Goal: Task Accomplishment & Management: Use online tool/utility

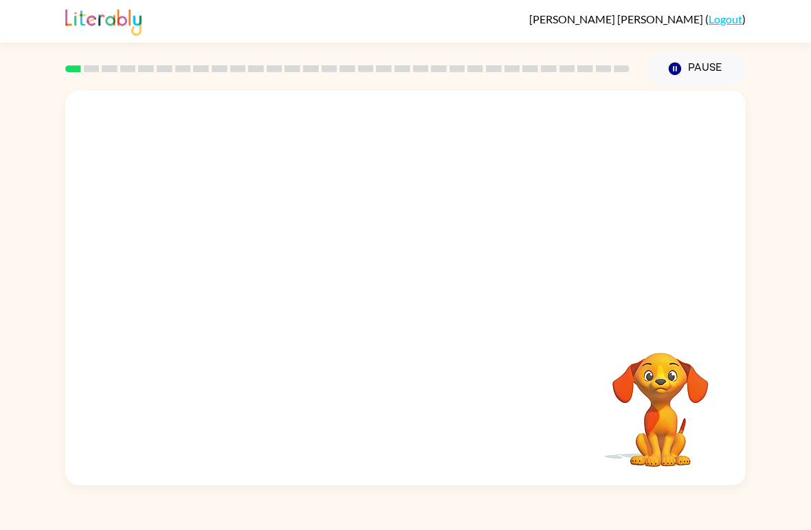
click at [370, 212] on video "Your browser must support playing .mp4 files to use Literably. Please try using…" at bounding box center [405, 207] width 681 height 233
click at [397, 297] on div at bounding box center [406, 295] width 88 height 50
click at [395, 291] on icon "button" at bounding box center [406, 295] width 24 height 24
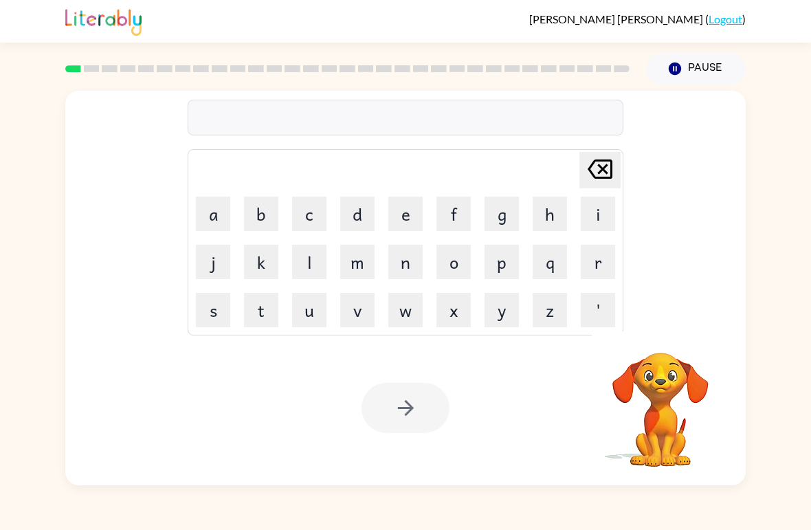
click at [593, 257] on button "r" at bounding box center [598, 262] width 34 height 34
click at [305, 306] on button "u" at bounding box center [309, 310] width 34 height 34
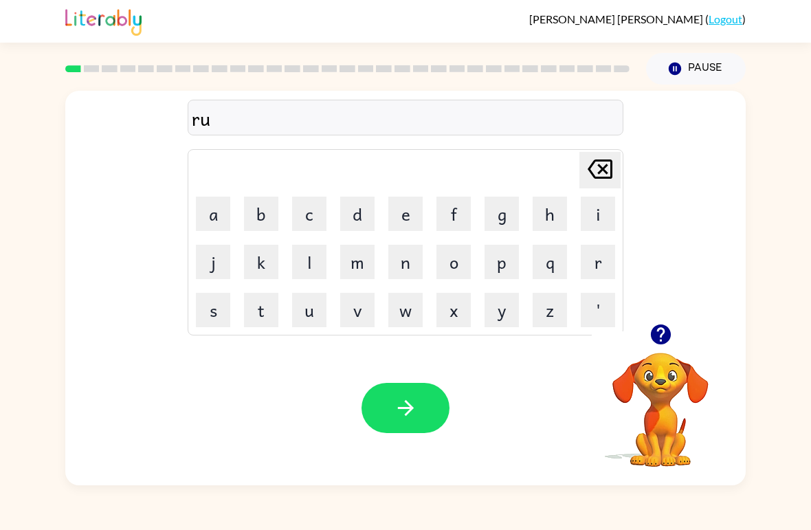
click at [270, 205] on button "b" at bounding box center [261, 214] width 34 height 34
click at [400, 400] on icon "button" at bounding box center [406, 408] width 24 height 24
click at [368, 264] on button "m" at bounding box center [357, 262] width 34 height 34
click at [447, 253] on button "o" at bounding box center [453, 262] width 34 height 34
click at [313, 316] on button "u" at bounding box center [309, 310] width 34 height 34
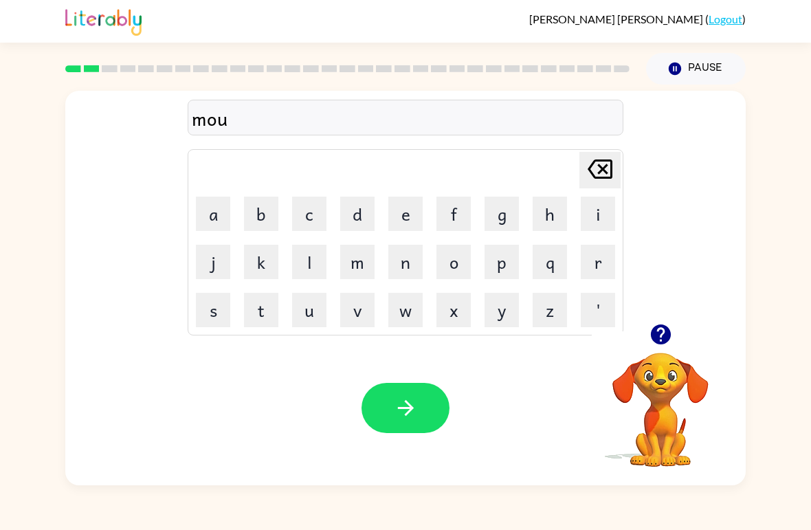
click at [253, 312] on button "t" at bounding box center [261, 310] width 34 height 34
click at [546, 205] on button "h" at bounding box center [550, 214] width 34 height 34
click at [381, 385] on button "button" at bounding box center [406, 408] width 88 height 50
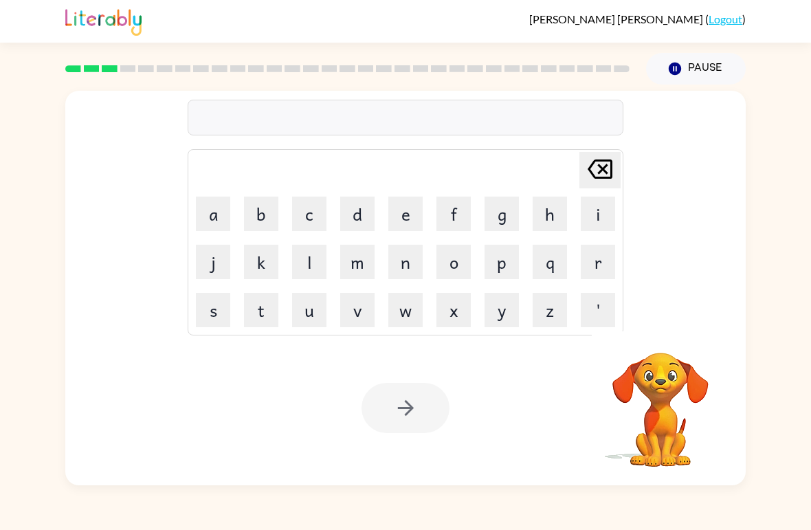
click at [362, 207] on button "d" at bounding box center [357, 214] width 34 height 34
click at [404, 214] on button "e" at bounding box center [405, 214] width 34 height 34
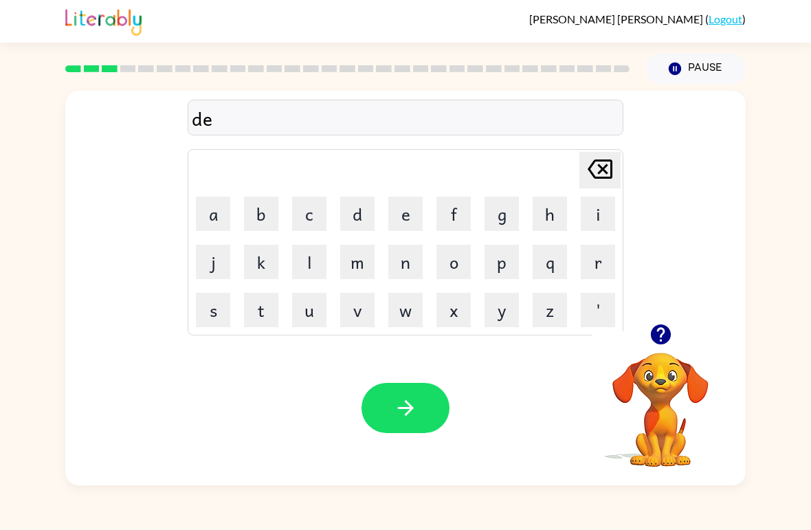
click at [401, 260] on button "n" at bounding box center [405, 262] width 34 height 34
click at [386, 418] on button "button" at bounding box center [406, 408] width 88 height 50
click at [219, 305] on button "s" at bounding box center [213, 310] width 34 height 34
click at [499, 263] on button "p" at bounding box center [502, 262] width 34 height 34
click at [450, 254] on button "o" at bounding box center [453, 262] width 34 height 34
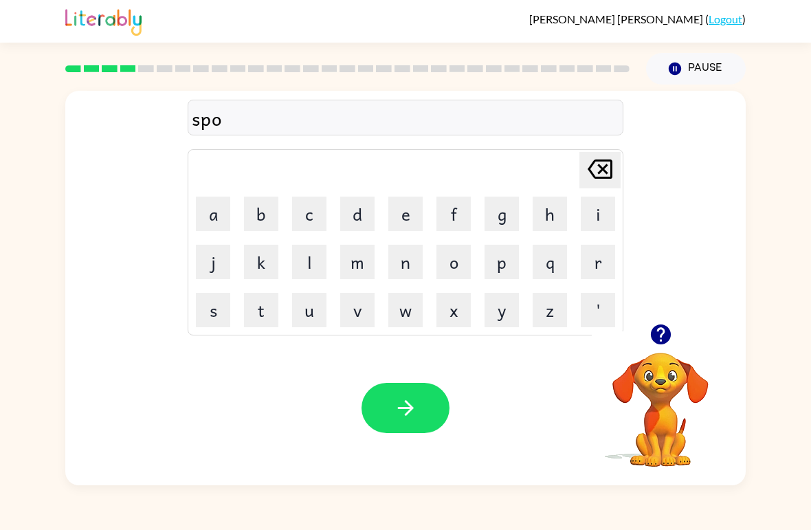
click at [274, 311] on button "t" at bounding box center [261, 310] width 34 height 34
click at [395, 412] on icon "button" at bounding box center [406, 408] width 24 height 24
click at [395, 412] on div at bounding box center [406, 408] width 88 height 50
click at [217, 305] on button "s" at bounding box center [213, 310] width 34 height 34
click at [407, 306] on button "w" at bounding box center [405, 310] width 34 height 34
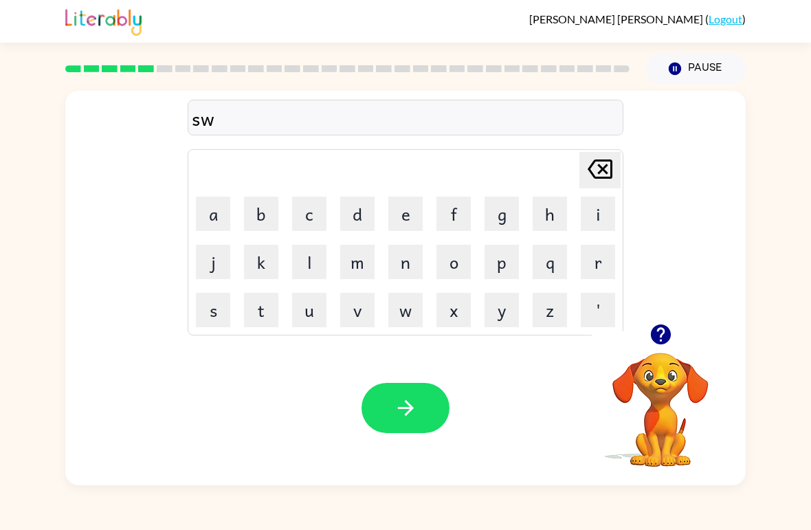
click at [403, 203] on button "e" at bounding box center [405, 214] width 34 height 34
click at [496, 261] on button "p" at bounding box center [502, 262] width 34 height 34
click at [265, 307] on button "t" at bounding box center [261, 310] width 34 height 34
click at [396, 410] on icon "button" at bounding box center [406, 408] width 24 height 24
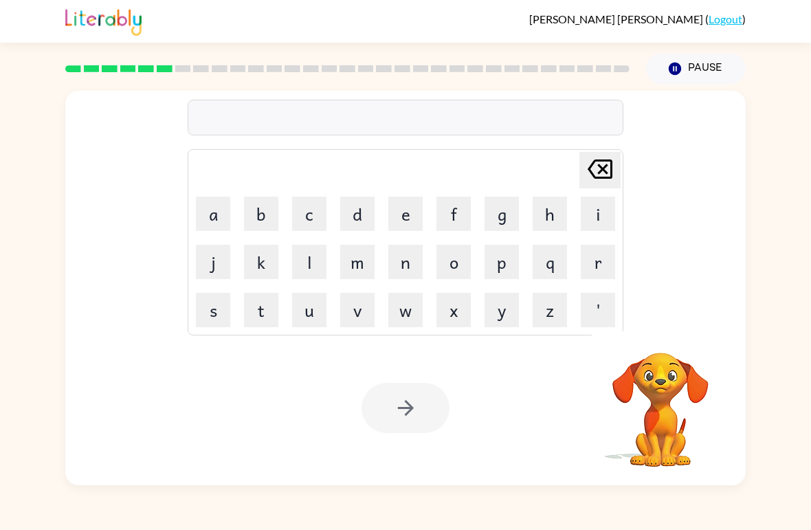
click at [500, 263] on button "p" at bounding box center [502, 262] width 34 height 34
click at [608, 219] on button "i" at bounding box center [598, 214] width 34 height 34
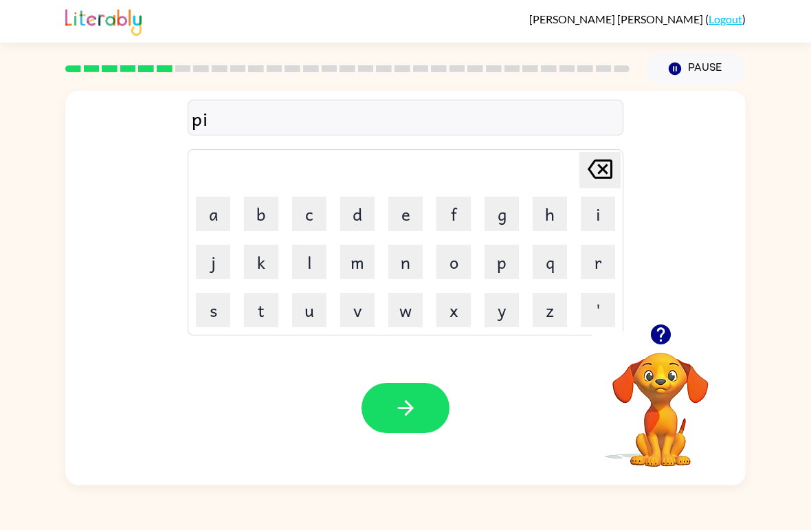
click at [402, 210] on button "e" at bounding box center [405, 214] width 34 height 34
click at [375, 398] on button "button" at bounding box center [406, 408] width 88 height 50
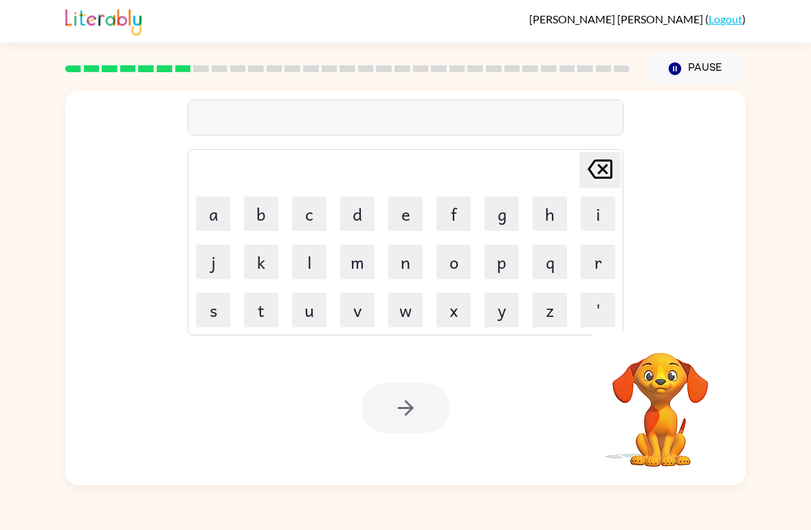
click at [316, 217] on button "c" at bounding box center [309, 214] width 34 height 34
click at [213, 206] on button "a" at bounding box center [213, 214] width 34 height 34
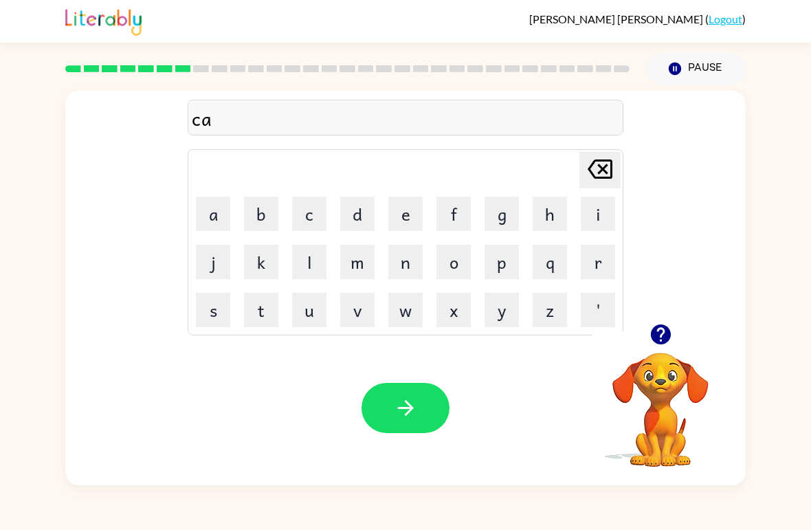
click at [412, 260] on button "n" at bounding box center [405, 262] width 34 height 34
click at [360, 208] on button "d" at bounding box center [357, 214] width 34 height 34
click at [308, 265] on button "l" at bounding box center [309, 262] width 34 height 34
click at [395, 214] on button "e" at bounding box center [405, 214] width 34 height 34
click at [402, 399] on icon "button" at bounding box center [406, 408] width 24 height 24
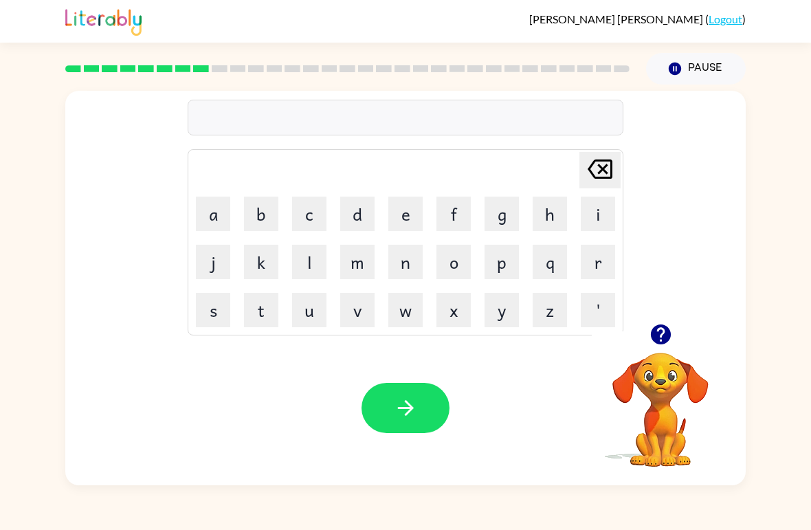
click at [263, 210] on button "b" at bounding box center [261, 214] width 34 height 34
click at [205, 218] on button "a" at bounding box center [213, 214] width 34 height 34
click at [255, 316] on button "t" at bounding box center [261, 310] width 34 height 34
click at [548, 210] on button "h" at bounding box center [550, 214] width 34 height 34
click at [384, 402] on button "button" at bounding box center [406, 408] width 88 height 50
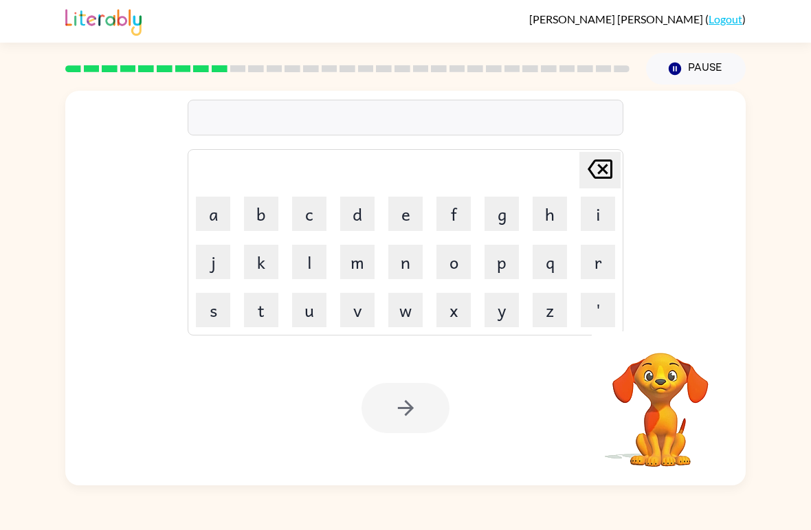
click at [305, 203] on button "c" at bounding box center [309, 214] width 34 height 34
click at [311, 266] on button "l" at bounding box center [309, 262] width 34 height 34
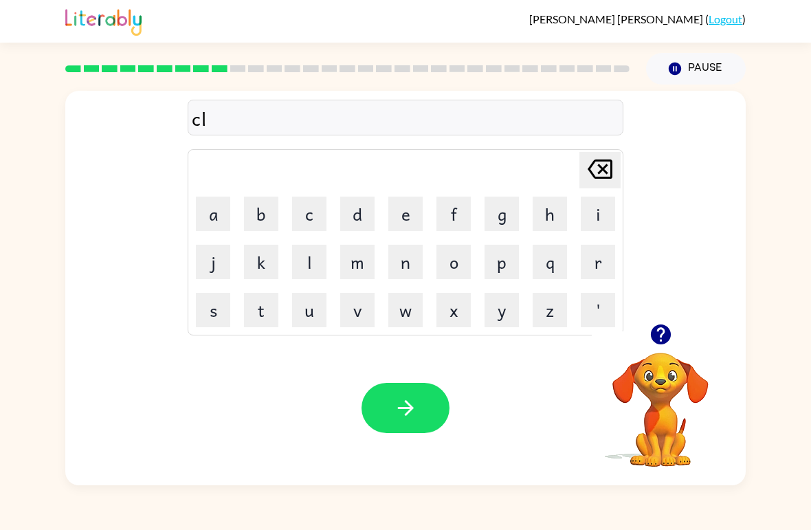
click at [454, 269] on button "o" at bounding box center [453, 262] width 34 height 34
click at [398, 313] on button "w" at bounding box center [405, 310] width 34 height 34
click at [406, 253] on button "n" at bounding box center [405, 262] width 34 height 34
click at [417, 427] on button "button" at bounding box center [406, 408] width 88 height 50
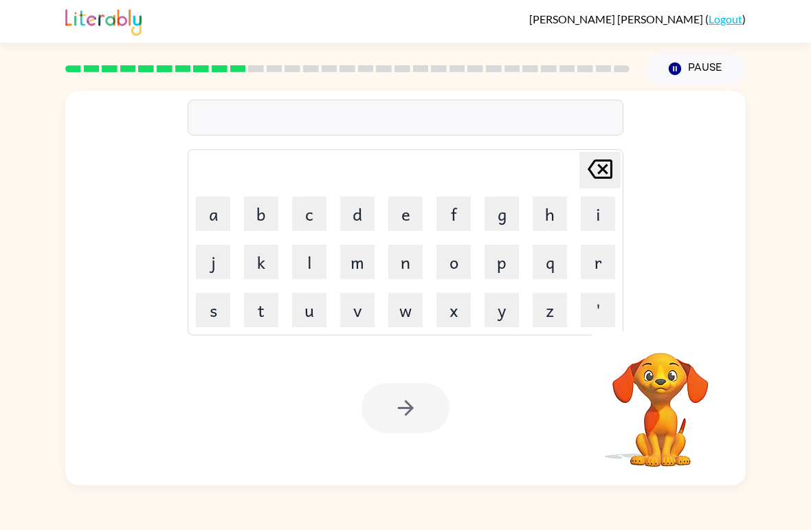
click at [217, 313] on button "s" at bounding box center [213, 310] width 34 height 34
click at [547, 215] on button "h" at bounding box center [550, 214] width 34 height 34
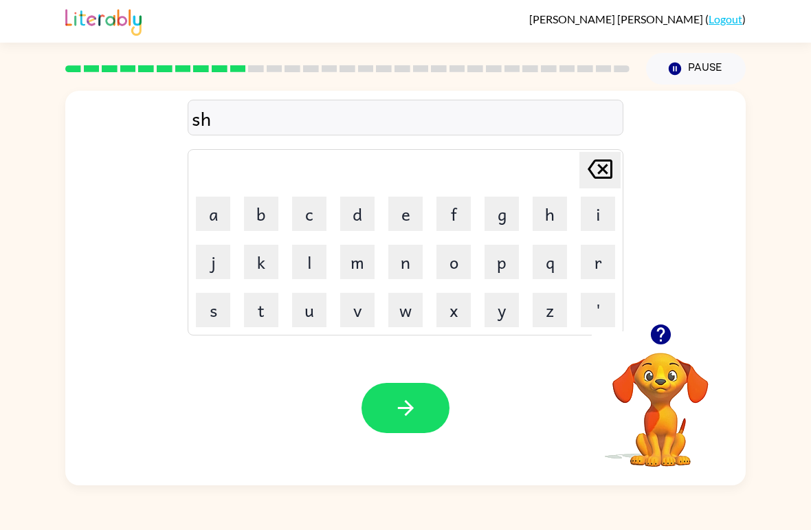
click at [444, 257] on button "o" at bounding box center [453, 262] width 34 height 34
click at [311, 210] on button "c" at bounding box center [309, 214] width 34 height 34
click at [269, 257] on button "k" at bounding box center [261, 262] width 34 height 34
click at [395, 402] on icon "button" at bounding box center [406, 408] width 24 height 24
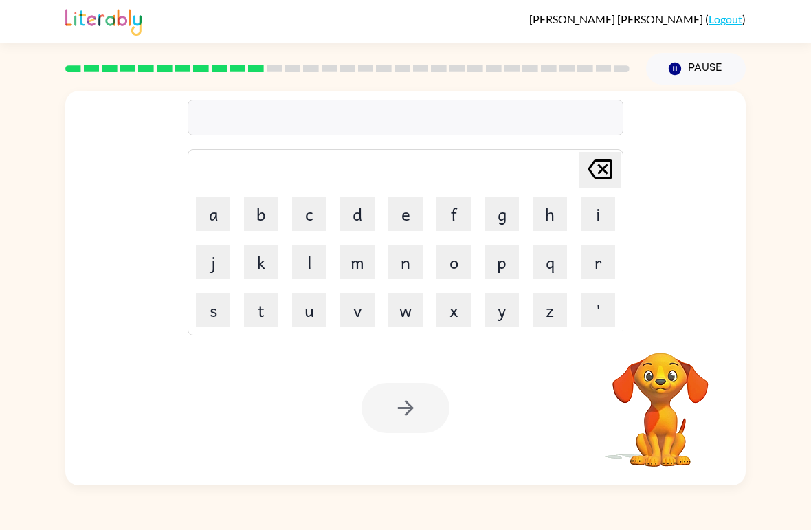
click at [507, 208] on button "g" at bounding box center [502, 214] width 34 height 34
click at [218, 211] on button "a" at bounding box center [213, 214] width 34 height 34
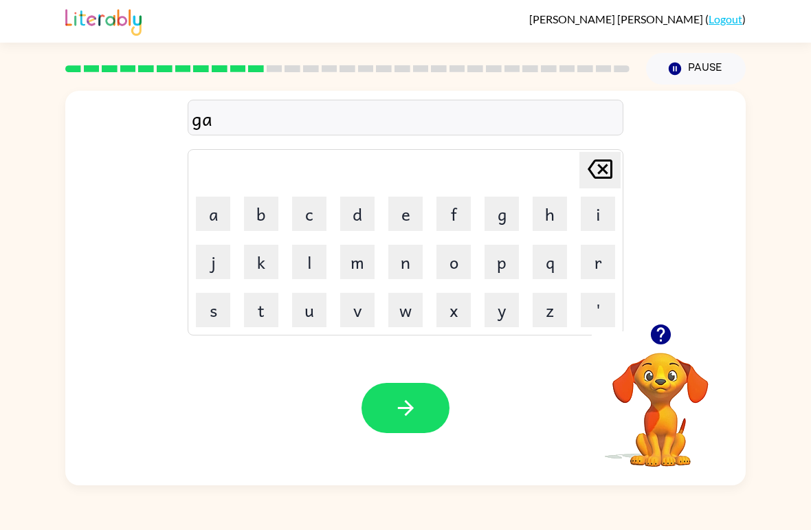
click at [545, 322] on button "z" at bounding box center [550, 310] width 34 height 34
click at [405, 212] on button "e" at bounding box center [405, 214] width 34 height 34
click at [406, 406] on icon "button" at bounding box center [406, 408] width 24 height 24
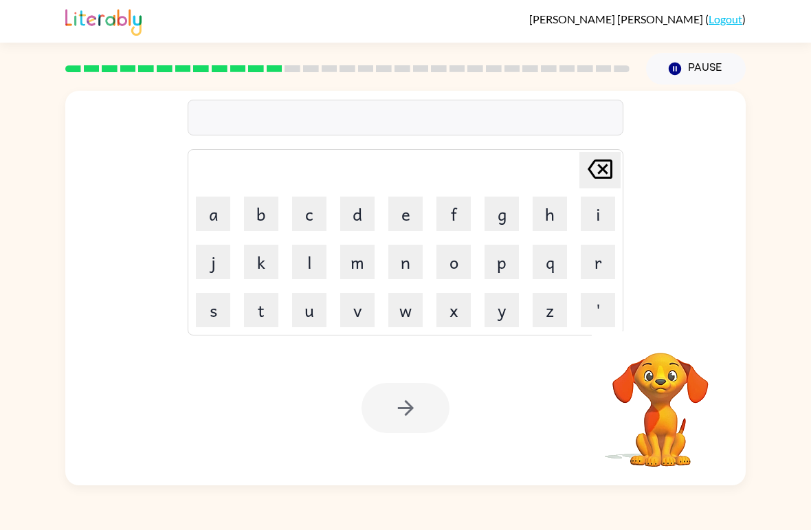
click at [405, 203] on button "e" at bounding box center [405, 214] width 34 height 34
click at [450, 312] on button "x" at bounding box center [453, 310] width 34 height 34
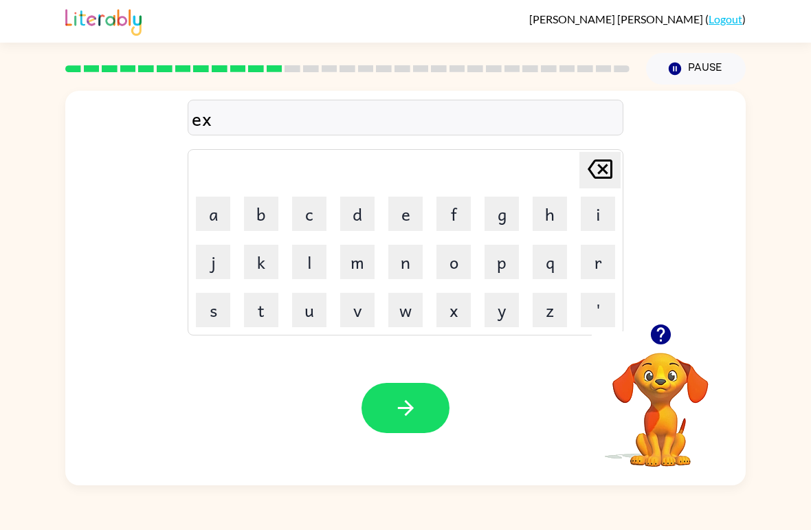
click at [214, 309] on button "s" at bounding box center [213, 310] width 34 height 34
click at [492, 264] on button "p" at bounding box center [502, 262] width 34 height 34
click at [314, 257] on button "l" at bounding box center [309, 262] width 34 height 34
click at [456, 262] on button "o" at bounding box center [453, 262] width 34 height 34
click at [366, 203] on button "d" at bounding box center [357, 214] width 34 height 34
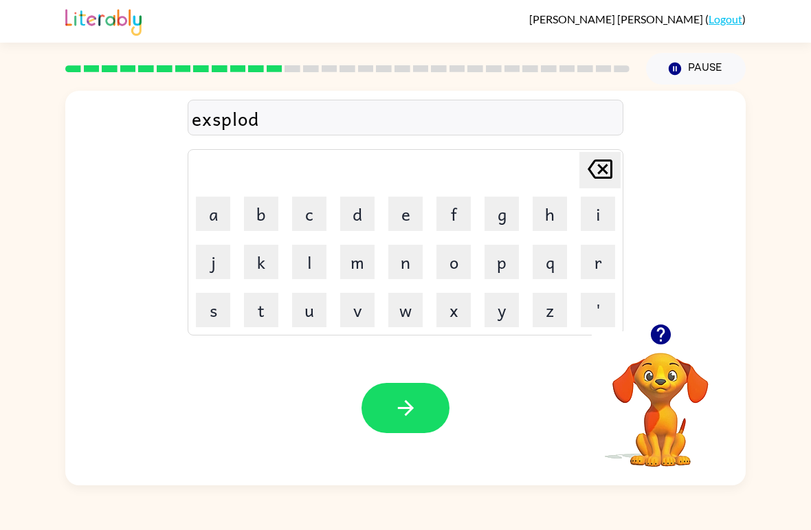
click at [410, 213] on button "e" at bounding box center [405, 214] width 34 height 34
click at [602, 170] on icon at bounding box center [600, 168] width 25 height 19
click at [601, 170] on icon at bounding box center [600, 168] width 25 height 19
click at [601, 165] on icon "Delete Delete last character input" at bounding box center [600, 169] width 33 height 33
click at [593, 164] on icon at bounding box center [600, 168] width 25 height 19
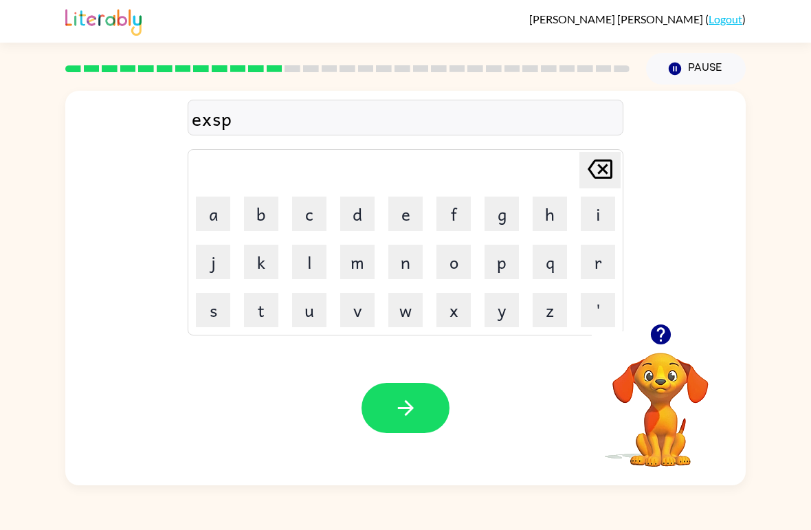
click at [588, 164] on icon "Delete Delete last character input" at bounding box center [600, 169] width 33 height 33
click at [587, 164] on icon "Delete Delete last character input" at bounding box center [600, 169] width 33 height 33
click at [587, 161] on icon "Delete Delete last character input" at bounding box center [600, 169] width 33 height 33
click at [442, 315] on button "x" at bounding box center [453, 310] width 34 height 34
click at [494, 256] on button "p" at bounding box center [502, 262] width 34 height 34
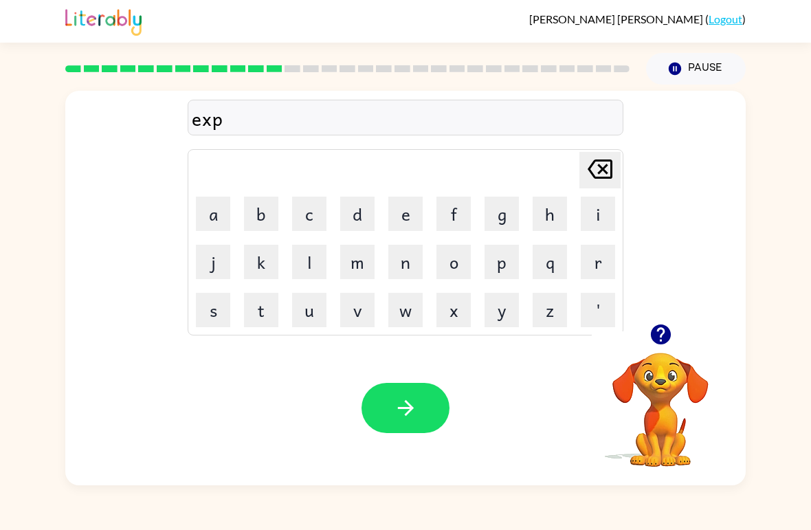
click at [305, 276] on button "l" at bounding box center [309, 262] width 34 height 34
click at [441, 274] on button "o" at bounding box center [453, 262] width 34 height 34
click at [359, 206] on button "d" at bounding box center [357, 214] width 34 height 34
click at [397, 210] on button "e" at bounding box center [405, 214] width 34 height 34
click at [427, 414] on button "button" at bounding box center [406, 408] width 88 height 50
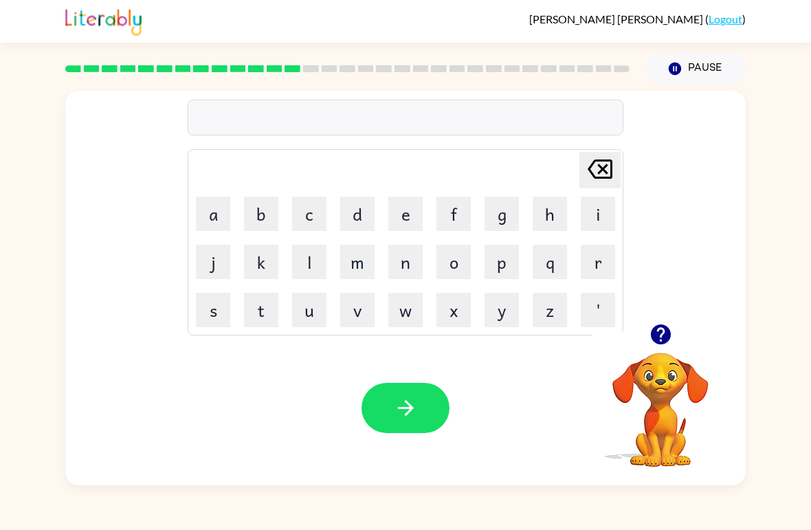
click at [401, 317] on button "w" at bounding box center [405, 310] width 34 height 34
click at [411, 201] on button "e" at bounding box center [405, 214] width 34 height 34
click at [588, 148] on div "we Delete Delete last character input a b c d e f g h i j k l m n o p q r s t u…" at bounding box center [406, 207] width 436 height 256
click at [588, 147] on div "we Delete Delete last character input a b c d e f g h i j k l m n o p q r s t u…" at bounding box center [406, 207] width 436 height 256
click at [595, 173] on icon "Delete Delete last character input" at bounding box center [600, 169] width 33 height 33
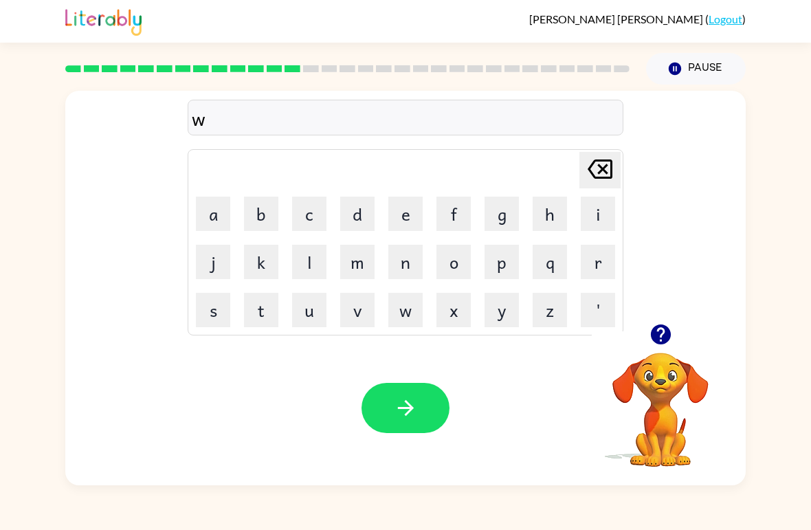
click at [600, 173] on icon at bounding box center [600, 168] width 25 height 19
click at [206, 309] on button "s" at bounding box center [213, 310] width 34 height 34
click at [408, 307] on button "w" at bounding box center [405, 310] width 34 height 34
click at [404, 214] on button "e" at bounding box center [405, 214] width 34 height 34
click at [407, 212] on button "e" at bounding box center [405, 214] width 34 height 34
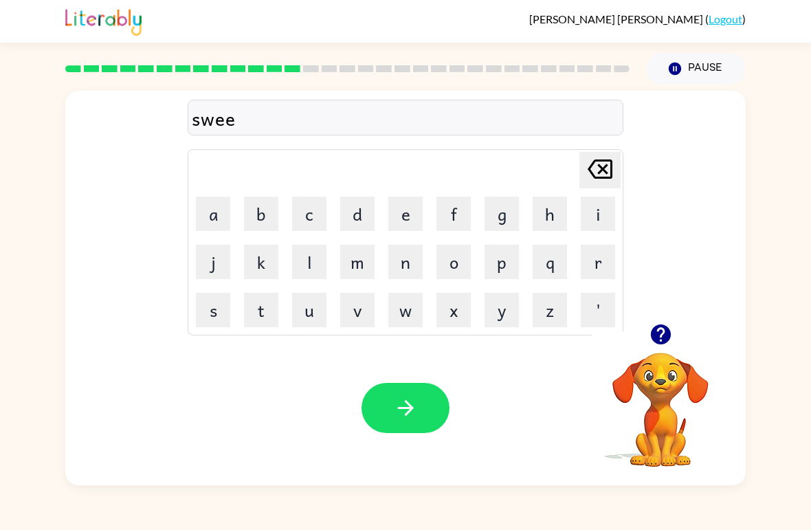
click at [247, 311] on button "t" at bounding box center [261, 310] width 34 height 34
click at [401, 249] on button "n" at bounding box center [405, 262] width 34 height 34
click at [202, 307] on button "s" at bounding box center [213, 310] width 34 height 34
click at [602, 163] on icon "Delete Delete last character input" at bounding box center [600, 169] width 33 height 33
click at [606, 172] on icon at bounding box center [600, 168] width 25 height 19
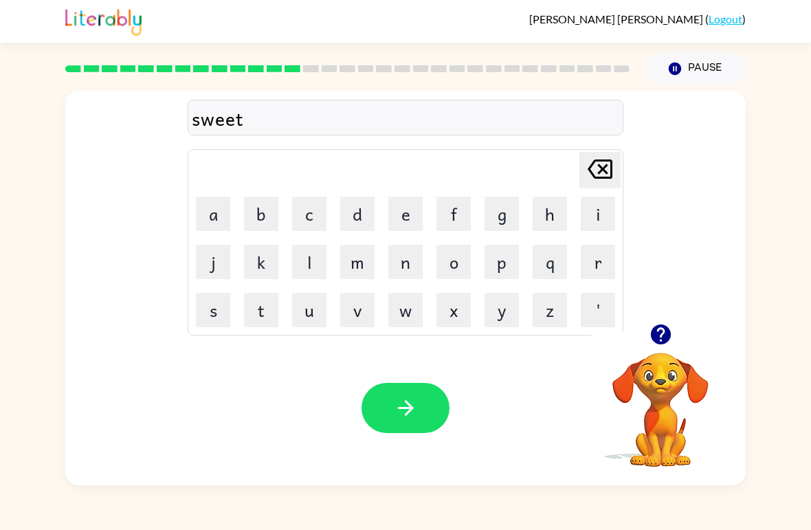
click at [403, 255] on button "n" at bounding box center [405, 262] width 34 height 34
click at [409, 205] on button "e" at bounding box center [405, 214] width 34 height 34
click at [209, 307] on button "s" at bounding box center [213, 310] width 34 height 34
click at [208, 302] on button "s" at bounding box center [213, 310] width 34 height 34
click at [647, 329] on button "button" at bounding box center [660, 334] width 35 height 35
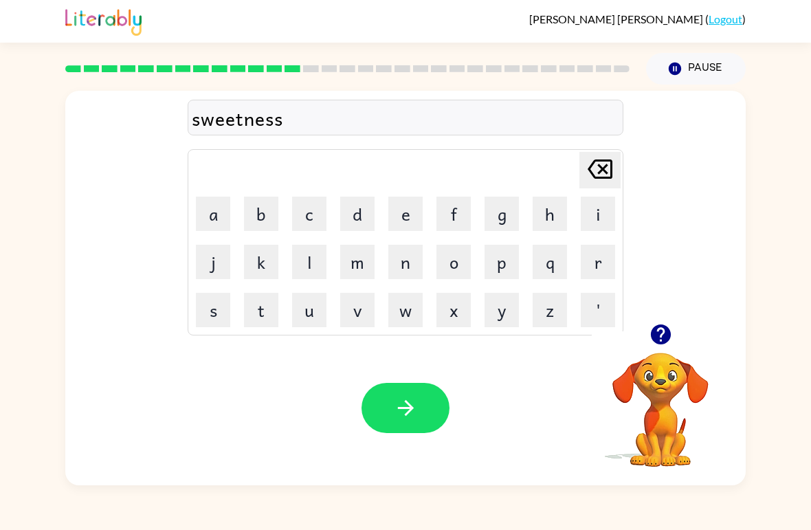
click at [408, 419] on icon "button" at bounding box center [406, 408] width 24 height 24
click at [544, 214] on button "h" at bounding box center [550, 214] width 34 height 34
click at [597, 217] on button "i" at bounding box center [598, 214] width 34 height 34
click at [505, 265] on button "p" at bounding box center [502, 262] width 34 height 34
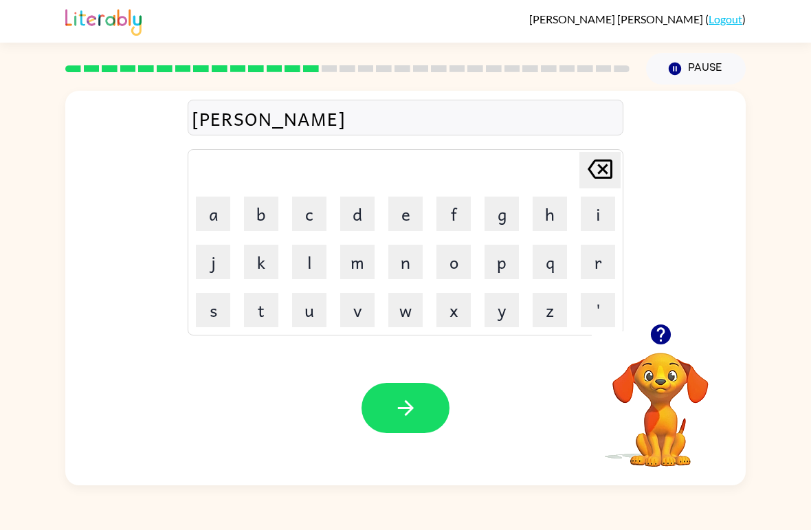
click at [452, 263] on button "o" at bounding box center [453, 262] width 34 height 34
click at [388, 414] on button "button" at bounding box center [406, 408] width 88 height 50
click at [450, 217] on button "f" at bounding box center [453, 214] width 34 height 34
click at [449, 267] on button "o" at bounding box center [453, 262] width 34 height 34
click at [606, 265] on button "r" at bounding box center [598, 262] width 34 height 34
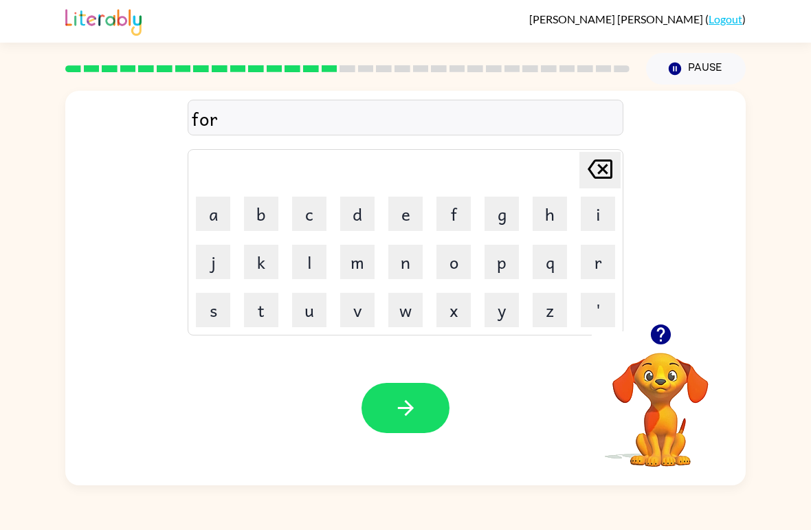
click at [267, 270] on button "k" at bounding box center [261, 262] width 34 height 34
click at [382, 414] on button "button" at bounding box center [406, 408] width 88 height 50
click at [401, 318] on button "w" at bounding box center [405, 310] width 34 height 34
click at [410, 210] on button "e" at bounding box center [405, 214] width 34 height 34
click at [261, 208] on button "b" at bounding box center [261, 214] width 34 height 34
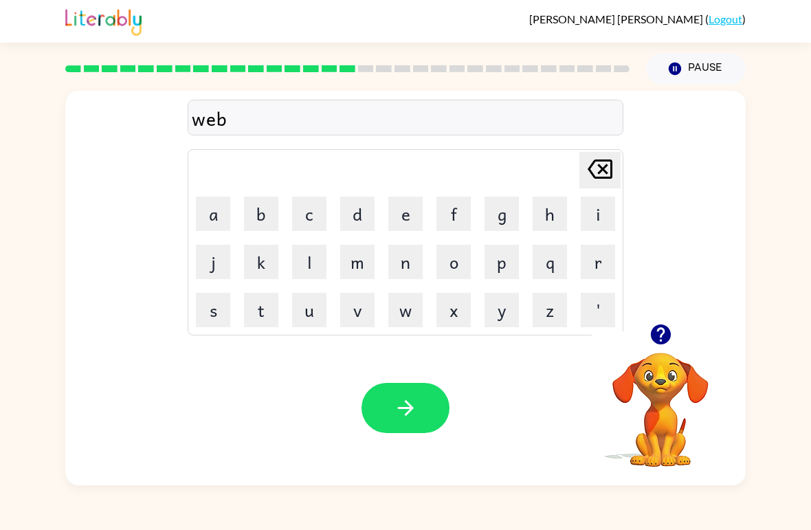
click at [388, 403] on button "button" at bounding box center [406, 408] width 88 height 50
click at [216, 309] on button "s" at bounding box center [213, 310] width 34 height 34
click at [309, 259] on button "l" at bounding box center [309, 262] width 34 height 34
click at [418, 216] on button "e" at bounding box center [405, 214] width 34 height 34
click at [509, 266] on button "p" at bounding box center [502, 262] width 34 height 34
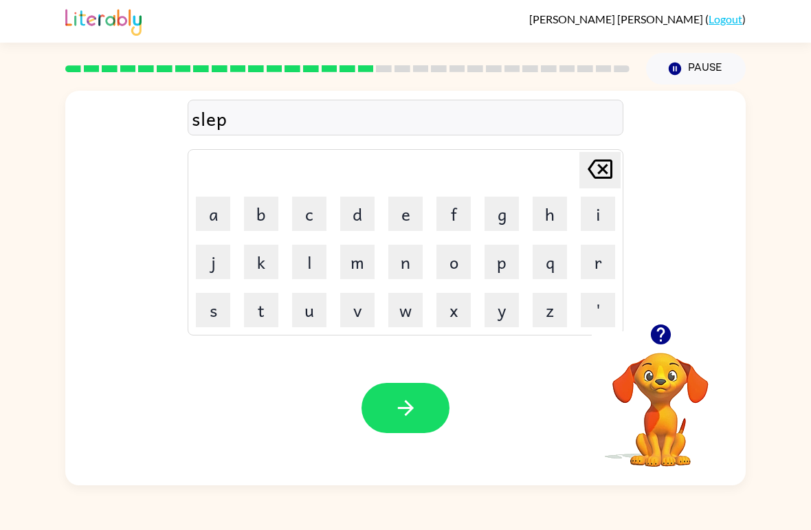
click at [262, 307] on button "t" at bounding box center [261, 310] width 34 height 34
click at [378, 411] on button "button" at bounding box center [406, 408] width 88 height 50
click at [549, 210] on button "h" at bounding box center [550, 214] width 34 height 34
click at [202, 203] on button "a" at bounding box center [213, 214] width 34 height 34
click at [604, 257] on button "r" at bounding box center [598, 262] width 34 height 34
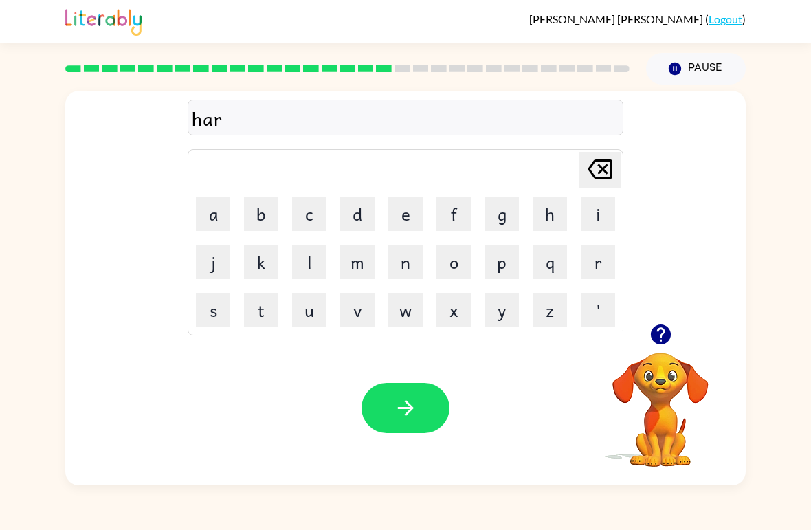
click at [357, 207] on button "d" at bounding box center [357, 214] width 34 height 34
click at [388, 397] on button "button" at bounding box center [406, 408] width 88 height 50
click at [587, 256] on button "r" at bounding box center [598, 262] width 34 height 34
click at [446, 267] on button "o" at bounding box center [453, 262] width 34 height 34
click at [347, 209] on button "d" at bounding box center [357, 214] width 34 height 34
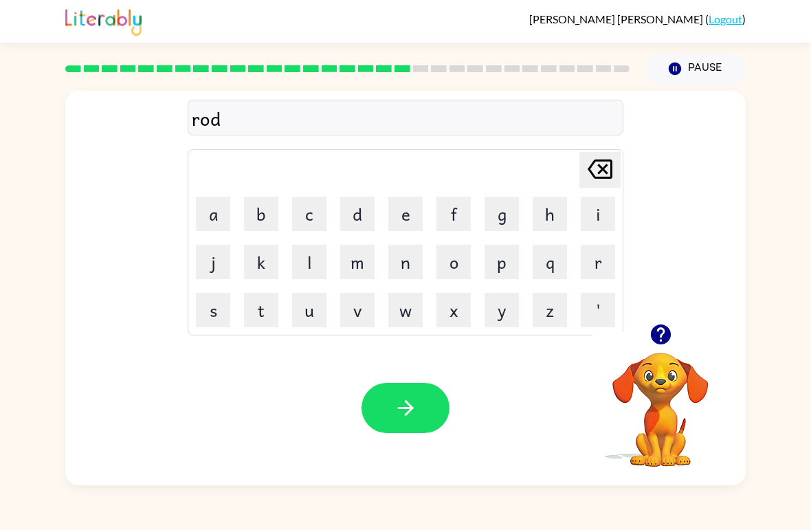
click at [399, 398] on icon "button" at bounding box center [406, 408] width 24 height 24
click at [594, 276] on button "r" at bounding box center [598, 262] width 34 height 34
click at [401, 219] on button "e" at bounding box center [405, 214] width 34 height 34
click at [212, 306] on button "s" at bounding box center [213, 310] width 34 height 34
click at [254, 311] on button "t" at bounding box center [261, 310] width 34 height 34
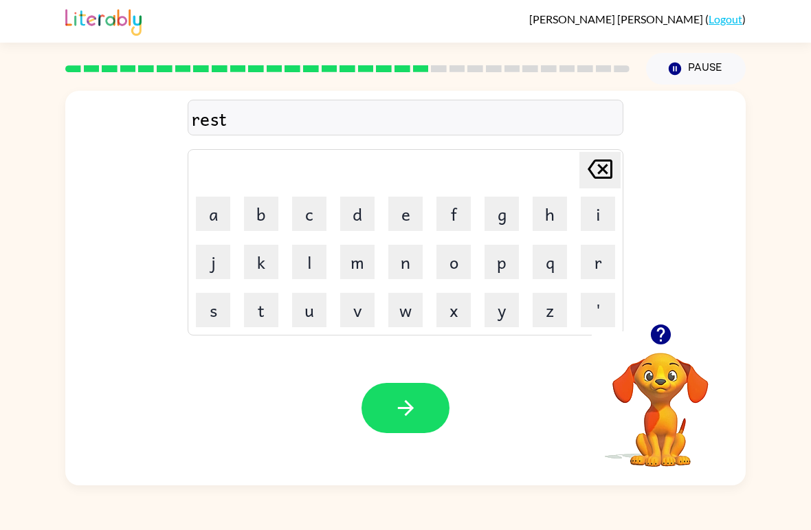
click at [409, 207] on button "e" at bounding box center [405, 214] width 34 height 34
click at [348, 201] on button "d" at bounding box center [357, 214] width 34 height 34
click at [386, 401] on button "button" at bounding box center [406, 408] width 88 height 50
click at [214, 222] on button "a" at bounding box center [213, 214] width 34 height 34
click at [251, 265] on button "k" at bounding box center [261, 262] width 34 height 34
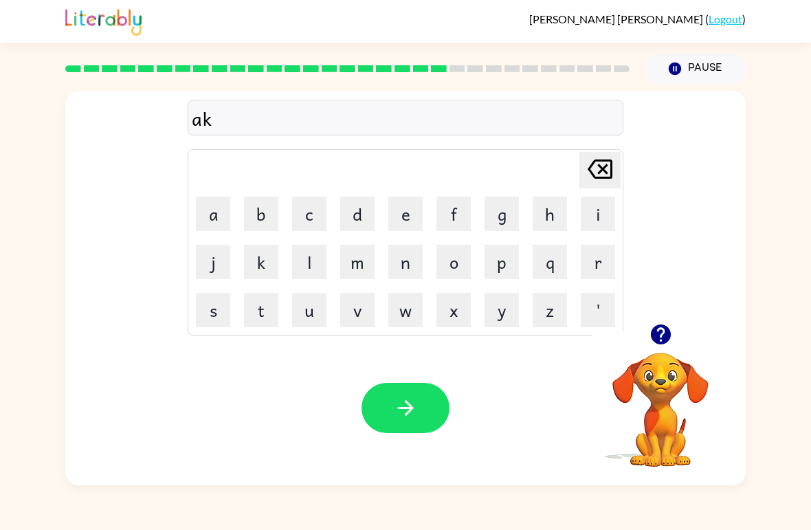
click at [411, 209] on button "e" at bounding box center [405, 214] width 34 height 34
click at [599, 155] on icon "Delete Delete last character input" at bounding box center [600, 169] width 33 height 33
click at [597, 153] on td "Delete Delete last character input" at bounding box center [406, 170] width 432 height 38
click at [585, 159] on icon "Delete Delete last character input" at bounding box center [600, 169] width 33 height 33
click at [566, 157] on td "Delete Delete last character input" at bounding box center [406, 170] width 432 height 38
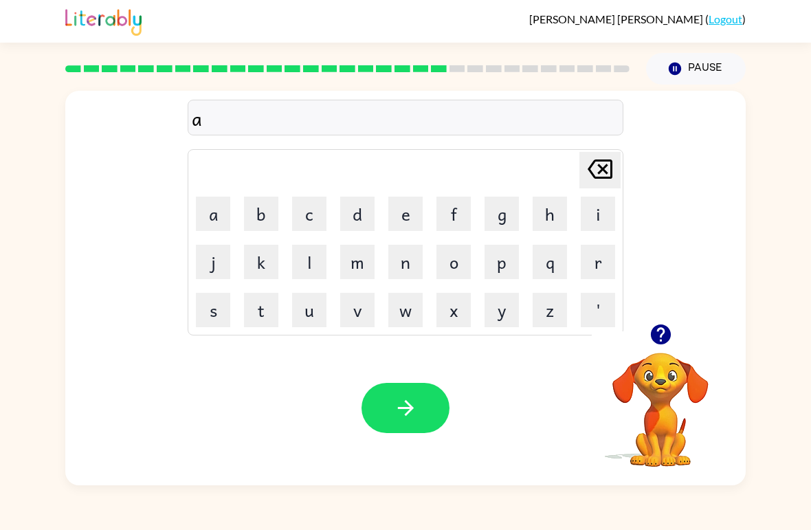
click at [606, 169] on icon "Delete Delete last character input" at bounding box center [600, 169] width 33 height 33
click at [397, 316] on button "w" at bounding box center [405, 310] width 34 height 34
click at [221, 217] on button "a" at bounding box center [213, 214] width 34 height 34
click at [261, 258] on button "k" at bounding box center [261, 262] width 34 height 34
click at [406, 204] on button "e" at bounding box center [405, 214] width 34 height 34
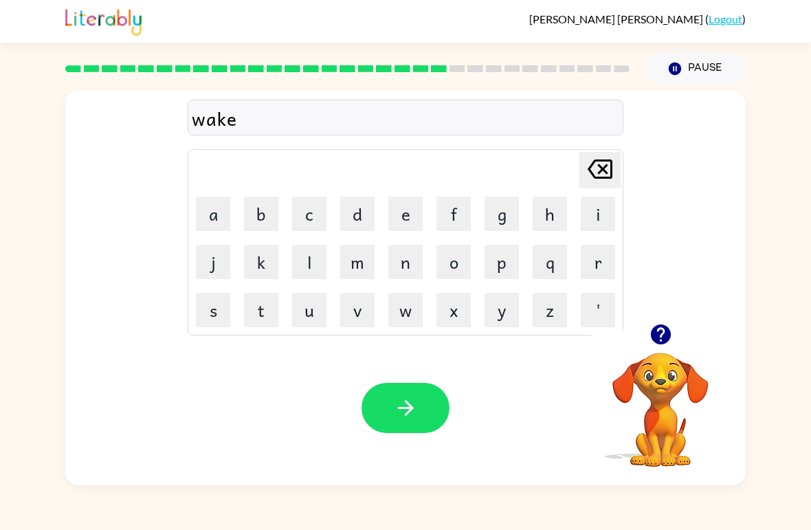
click at [421, 423] on button "button" at bounding box center [406, 408] width 88 height 50
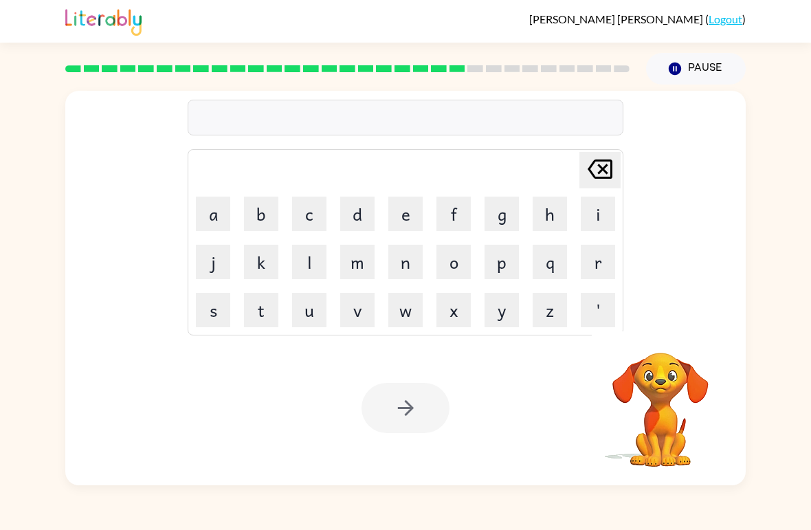
click at [206, 309] on button "s" at bounding box center [213, 310] width 34 height 34
click at [395, 257] on button "n" at bounding box center [405, 262] width 34 height 34
click at [450, 270] on button "o" at bounding box center [453, 262] width 34 height 34
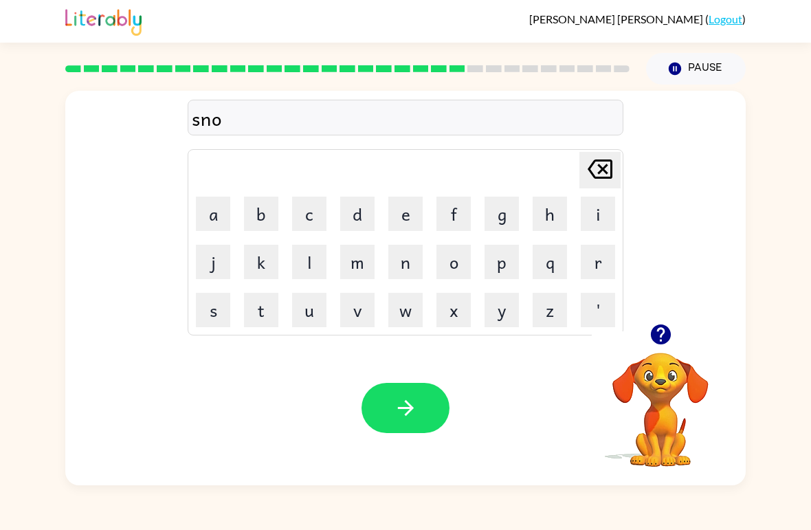
click at [397, 319] on button "w" at bounding box center [405, 310] width 34 height 34
click at [355, 272] on button "m" at bounding box center [357, 262] width 34 height 34
click at [218, 209] on button "a" at bounding box center [213, 214] width 34 height 34
click at [403, 258] on button "n" at bounding box center [405, 262] width 34 height 34
click at [395, 408] on icon "button" at bounding box center [406, 408] width 24 height 24
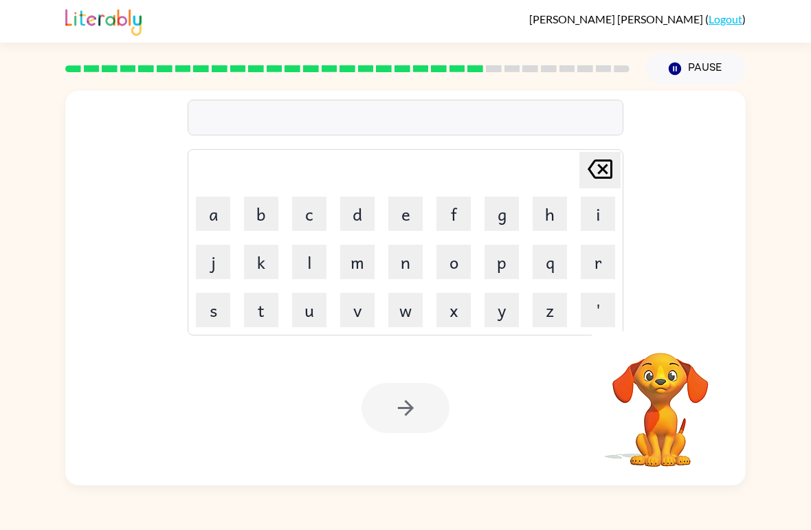
click at [414, 326] on button "w" at bounding box center [405, 310] width 34 height 34
click at [594, 219] on button "i" at bounding box center [598, 214] width 34 height 34
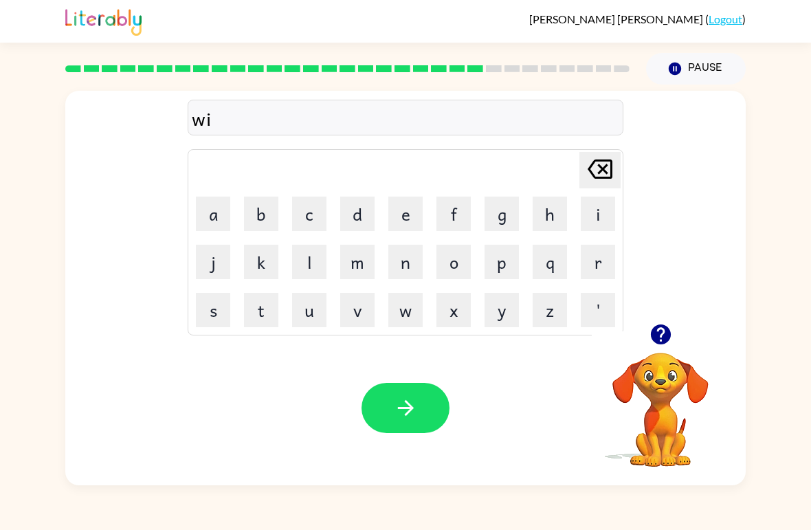
click at [401, 263] on button "n" at bounding box center [405, 262] width 34 height 34
click at [256, 305] on button "t" at bounding box center [261, 310] width 34 height 34
click at [396, 210] on button "e" at bounding box center [405, 214] width 34 height 34
click at [599, 262] on button "r" at bounding box center [598, 262] width 34 height 34
click at [602, 170] on icon at bounding box center [600, 168] width 25 height 19
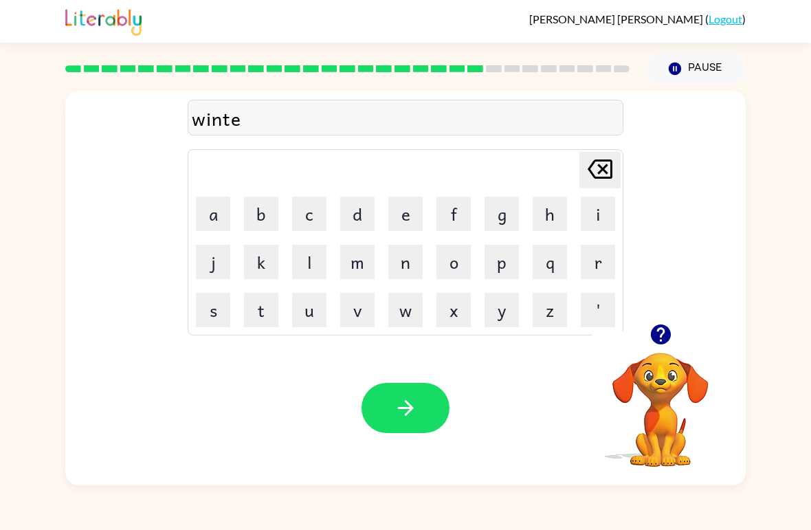
click at [597, 176] on icon "Delete Delete last character input" at bounding box center [600, 169] width 33 height 33
click at [587, 263] on button "r" at bounding box center [598, 262] width 34 height 34
click at [603, 166] on icon "Delete Delete last character input" at bounding box center [600, 169] width 33 height 33
click at [410, 217] on button "e" at bounding box center [405, 214] width 34 height 34
click at [599, 260] on button "r" at bounding box center [598, 262] width 34 height 34
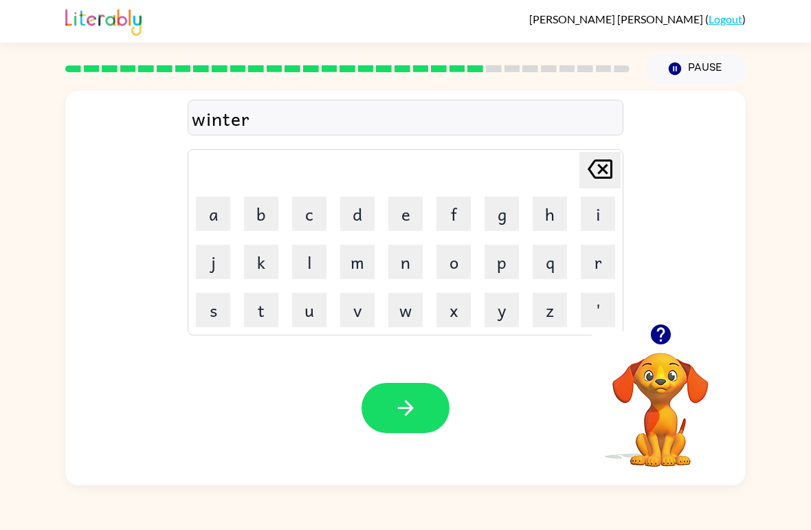
click at [402, 414] on icon "button" at bounding box center [406, 408] width 24 height 24
click at [555, 219] on button "h" at bounding box center [550, 214] width 34 height 34
click at [608, 170] on icon "Delete Delete last character input" at bounding box center [600, 169] width 33 height 33
click at [311, 216] on button "c" at bounding box center [309, 214] width 34 height 34
click at [545, 211] on button "h" at bounding box center [550, 214] width 34 height 34
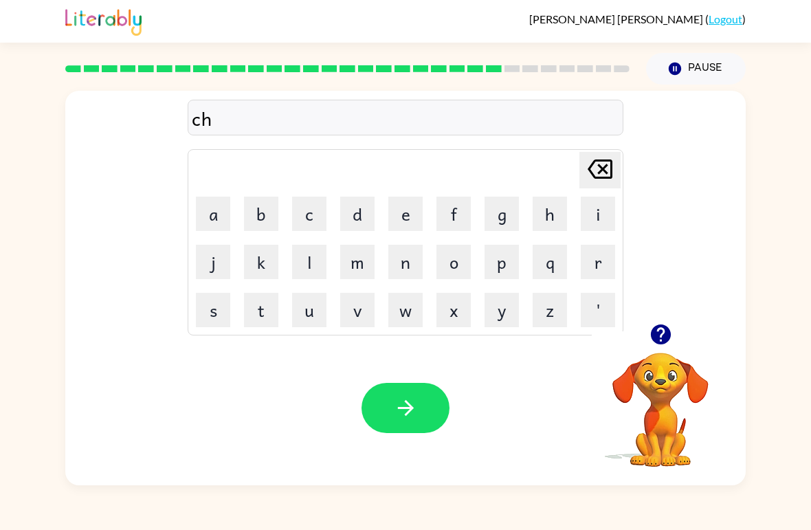
click at [412, 216] on button "e" at bounding box center [405, 214] width 34 height 34
click at [219, 313] on button "s" at bounding box center [213, 310] width 34 height 34
click at [263, 312] on button "t" at bounding box center [261, 310] width 34 height 34
click at [399, 412] on icon "button" at bounding box center [406, 408] width 24 height 24
click at [208, 307] on button "s" at bounding box center [213, 310] width 34 height 34
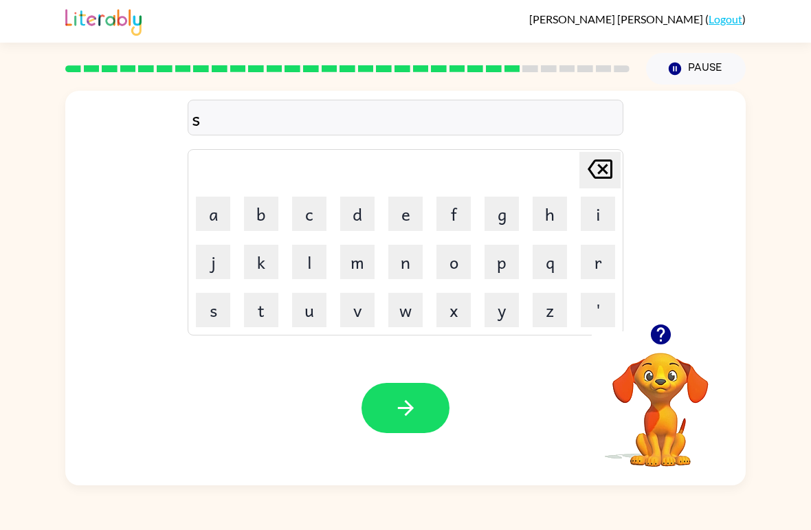
click at [314, 316] on button "u" at bounding box center [309, 310] width 34 height 34
click at [356, 210] on button "d" at bounding box center [357, 214] width 34 height 34
click at [403, 221] on button "e" at bounding box center [405, 214] width 34 height 34
click at [405, 260] on button "n" at bounding box center [405, 262] width 34 height 34
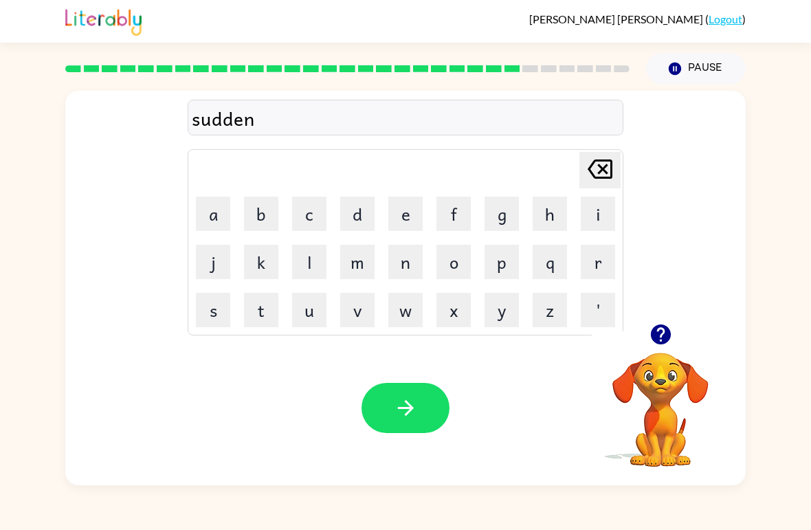
click at [412, 410] on icon "button" at bounding box center [405, 408] width 16 height 16
click at [437, 253] on button "o" at bounding box center [453, 262] width 34 height 34
click at [437, 252] on button "o" at bounding box center [453, 262] width 34 height 34
click at [406, 208] on button "e" at bounding box center [405, 214] width 34 height 34
click at [598, 173] on icon at bounding box center [600, 168] width 25 height 19
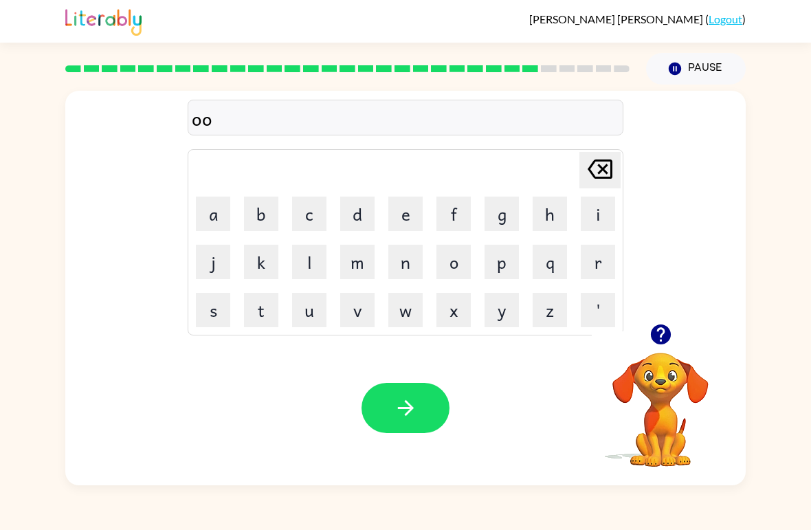
click at [598, 173] on icon "Delete Delete last character input" at bounding box center [600, 169] width 33 height 33
click at [599, 168] on icon "Delete Delete last character input" at bounding box center [600, 169] width 33 height 33
click at [306, 208] on button "c" at bounding box center [309, 214] width 34 height 34
click at [461, 269] on button "o" at bounding box center [453, 262] width 34 height 34
click at [408, 263] on button "n" at bounding box center [405, 262] width 34 height 34
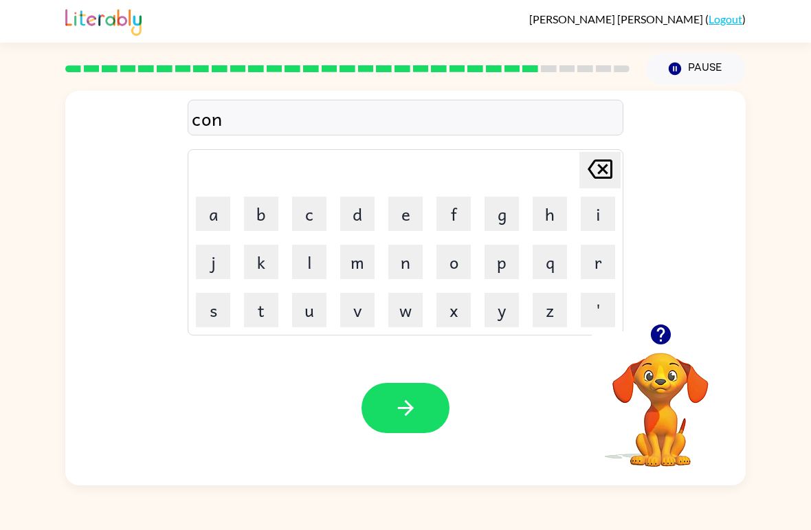
click at [398, 214] on button "e" at bounding box center [405, 214] width 34 height 34
click at [401, 414] on icon "button" at bounding box center [406, 408] width 24 height 24
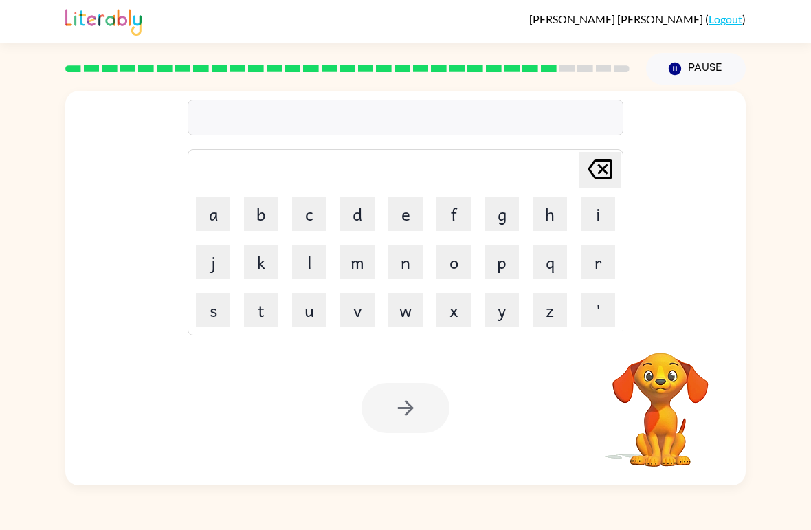
click at [318, 203] on button "c" at bounding box center [309, 214] width 34 height 34
click at [545, 215] on button "h" at bounding box center [550, 214] width 34 height 34
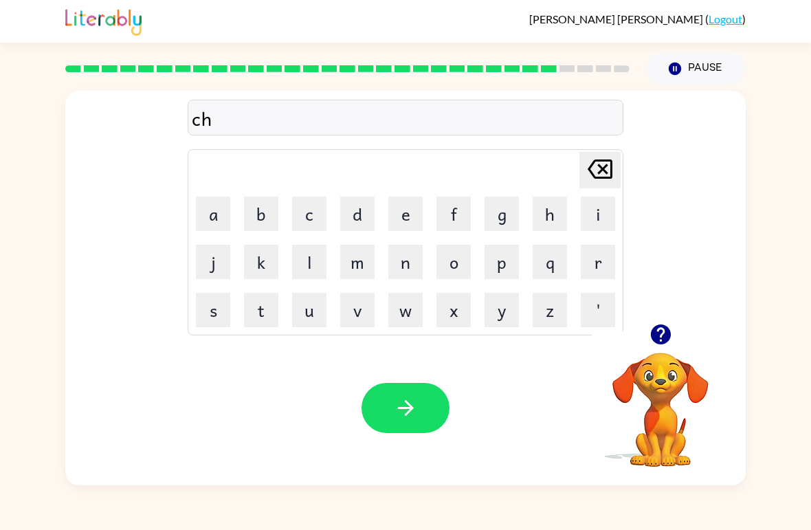
click at [217, 207] on button "a" at bounding box center [213, 214] width 34 height 34
click at [595, 210] on button "i" at bounding box center [598, 214] width 34 height 34
click at [408, 263] on button "n" at bounding box center [405, 262] width 34 height 34
click at [412, 441] on div "Your browser must support playing .mp4 files to use Literably. Please try using…" at bounding box center [405, 408] width 681 height 155
click at [390, 418] on button "button" at bounding box center [406, 408] width 88 height 50
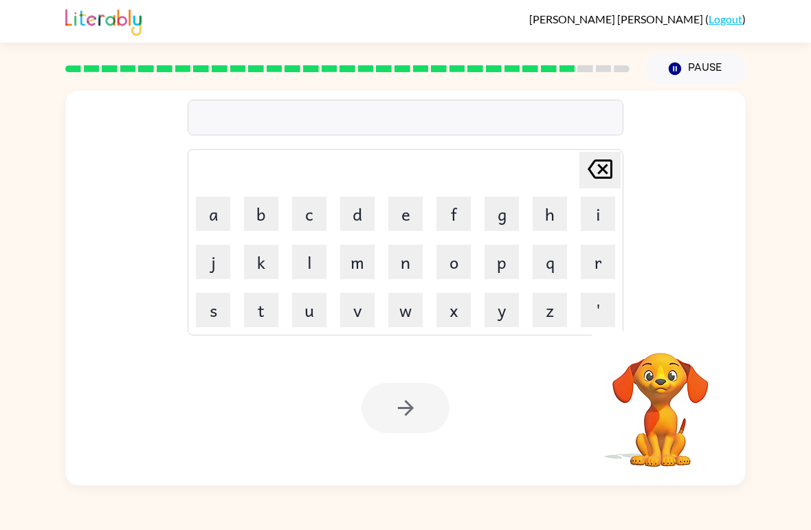
click at [224, 311] on button "s" at bounding box center [213, 310] width 34 height 34
click at [549, 210] on button "h" at bounding box center [550, 214] width 34 height 34
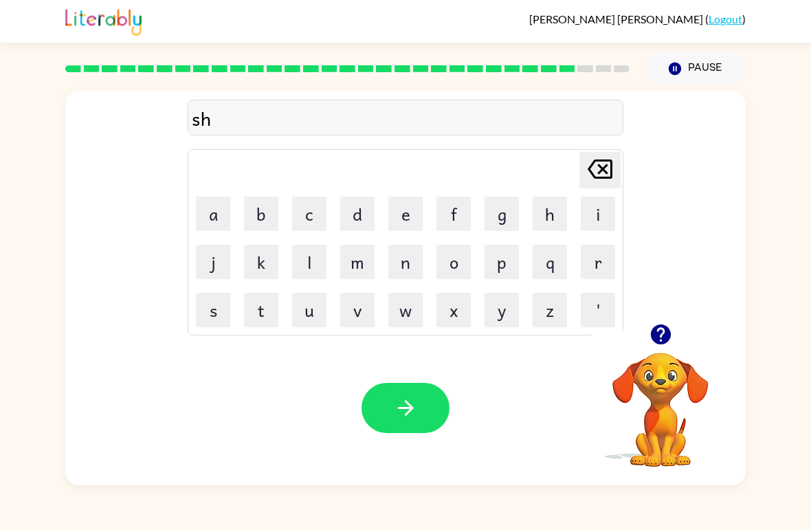
click at [311, 311] on button "u" at bounding box center [309, 310] width 34 height 34
click at [253, 311] on button "t" at bounding box center [261, 310] width 34 height 34
click at [381, 396] on button "button" at bounding box center [406, 408] width 88 height 50
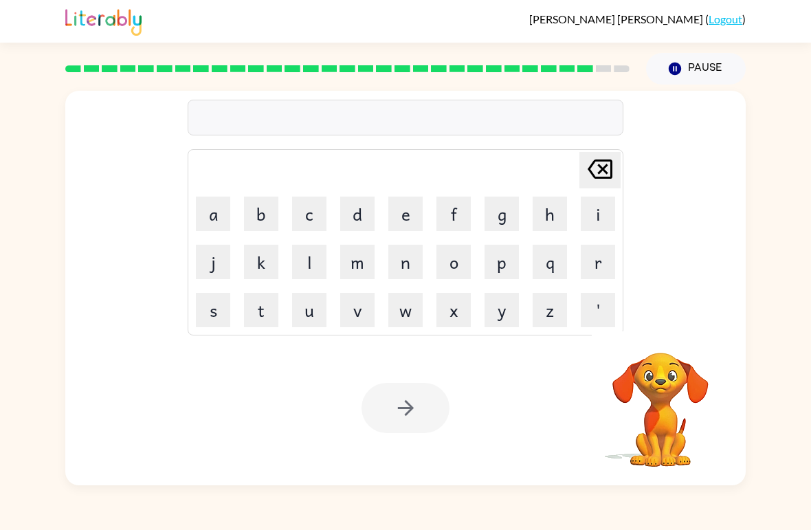
click at [267, 307] on button "t" at bounding box center [261, 310] width 34 height 34
click at [556, 209] on button "h" at bounding box center [550, 214] width 34 height 34
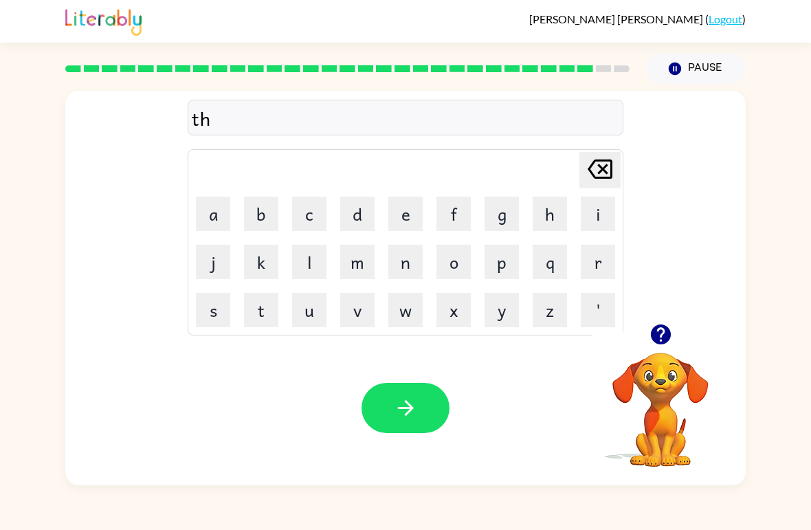
click at [593, 203] on button "i" at bounding box center [598, 214] width 34 height 34
click at [591, 258] on button "r" at bounding box center [598, 262] width 34 height 34
click at [214, 312] on button "s" at bounding box center [213, 310] width 34 height 34
click at [263, 305] on button "t" at bounding box center [261, 310] width 34 height 34
click at [420, 416] on button "button" at bounding box center [406, 408] width 88 height 50
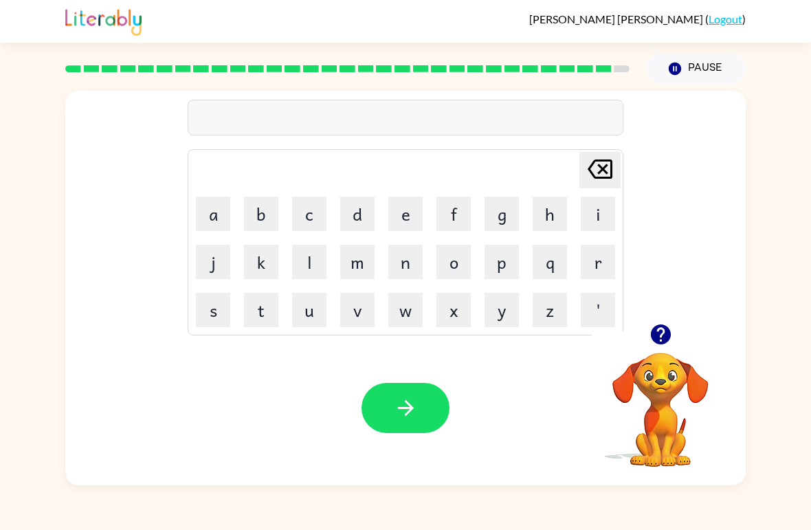
click at [590, 255] on button "r" at bounding box center [598, 262] width 34 height 34
click at [598, 214] on button "i" at bounding box center [598, 214] width 34 height 34
click at [505, 264] on button "p" at bounding box center [502, 262] width 34 height 34
click at [402, 210] on button "e" at bounding box center [405, 214] width 34 height 34
click at [393, 410] on button "button" at bounding box center [406, 408] width 88 height 50
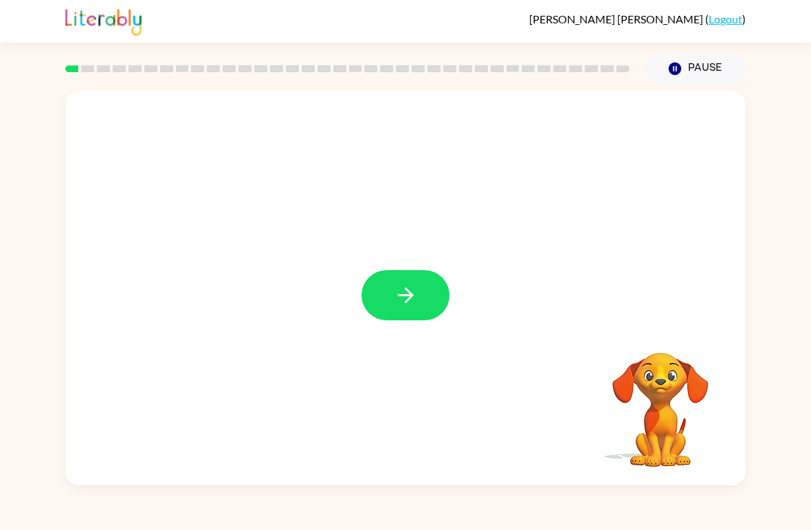
click at [406, 284] on icon "button" at bounding box center [406, 295] width 24 height 24
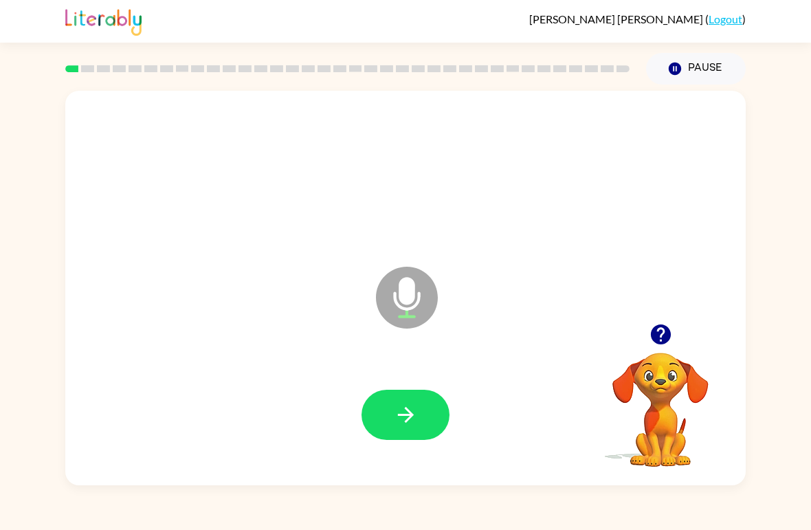
click at [386, 404] on button "button" at bounding box center [406, 415] width 88 height 50
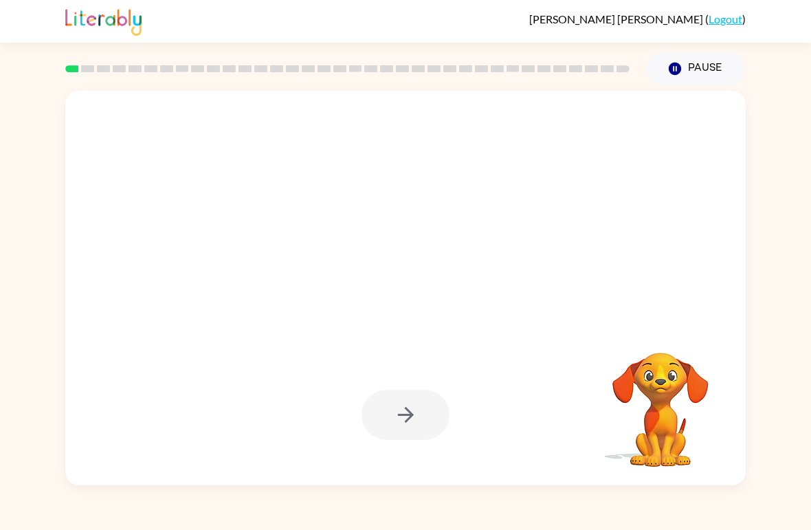
click at [382, 400] on div at bounding box center [406, 415] width 88 height 50
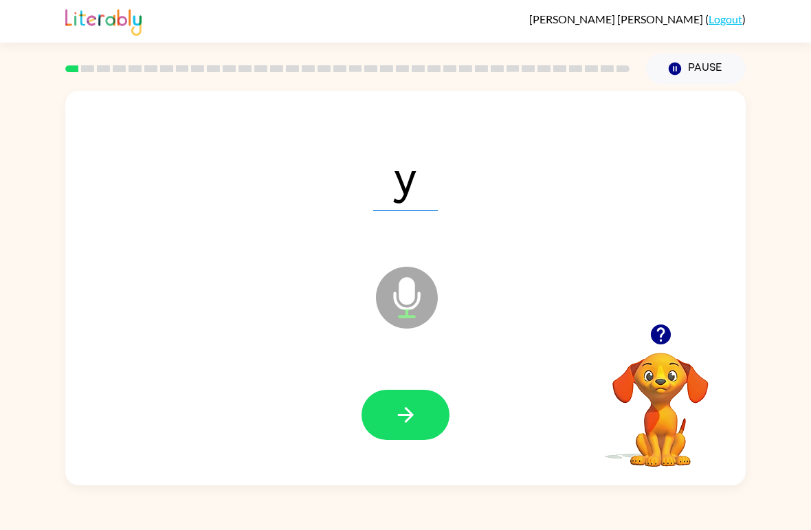
click at [397, 414] on icon "button" at bounding box center [406, 415] width 24 height 24
click at [391, 400] on button "button" at bounding box center [406, 415] width 88 height 50
click at [397, 409] on icon "button" at bounding box center [406, 415] width 24 height 24
click at [392, 397] on button "button" at bounding box center [406, 415] width 88 height 50
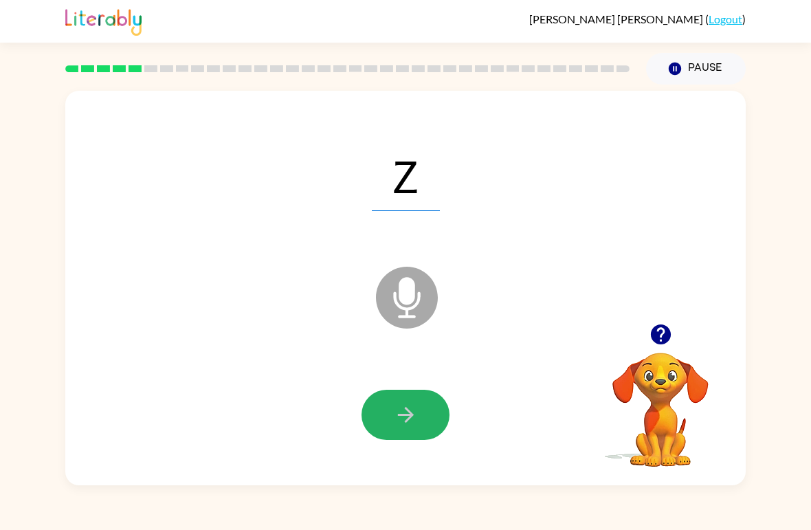
click at [389, 420] on button "button" at bounding box center [406, 415] width 88 height 50
click at [391, 419] on button "button" at bounding box center [406, 415] width 88 height 50
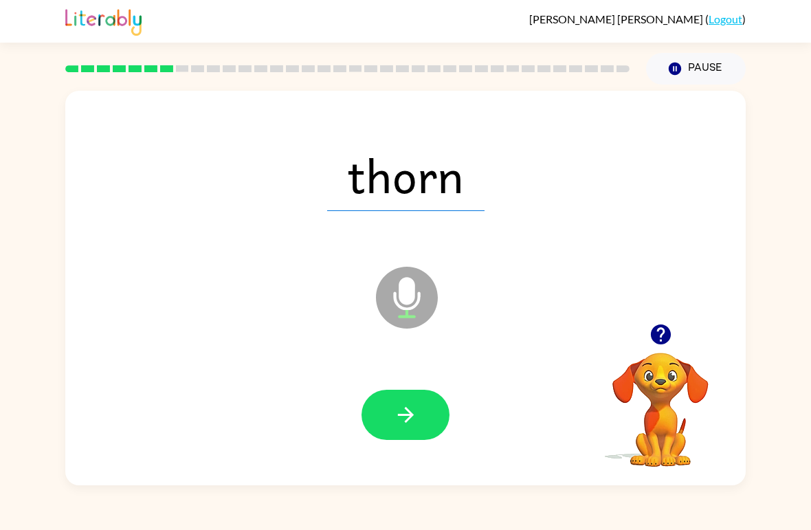
click at [390, 417] on button "button" at bounding box center [406, 415] width 88 height 50
click at [395, 410] on icon "button" at bounding box center [406, 415] width 24 height 24
click at [390, 393] on button "button" at bounding box center [406, 415] width 88 height 50
click at [388, 417] on button "button" at bounding box center [406, 415] width 88 height 50
click at [399, 410] on icon "button" at bounding box center [406, 415] width 24 height 24
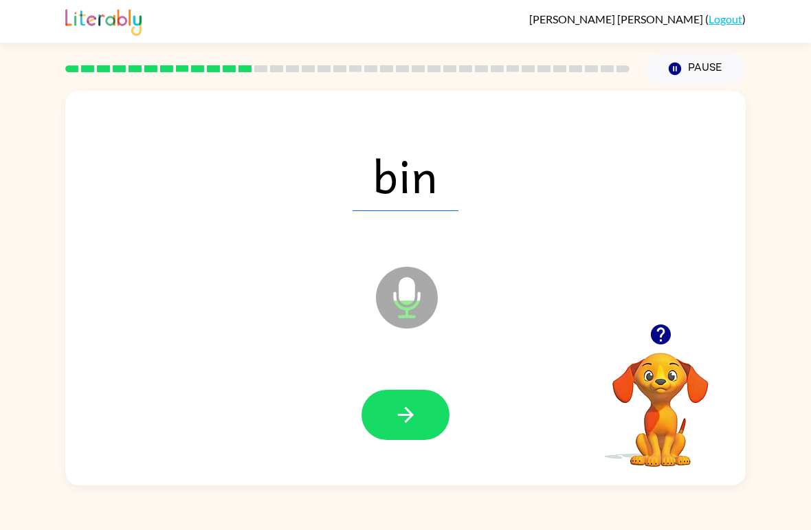
click at [406, 417] on icon "button" at bounding box center [406, 415] width 24 height 24
click at [387, 408] on button "button" at bounding box center [406, 415] width 88 height 50
click at [399, 398] on button "button" at bounding box center [406, 415] width 88 height 50
click at [391, 423] on button "button" at bounding box center [406, 415] width 88 height 50
click at [388, 412] on button "button" at bounding box center [406, 415] width 88 height 50
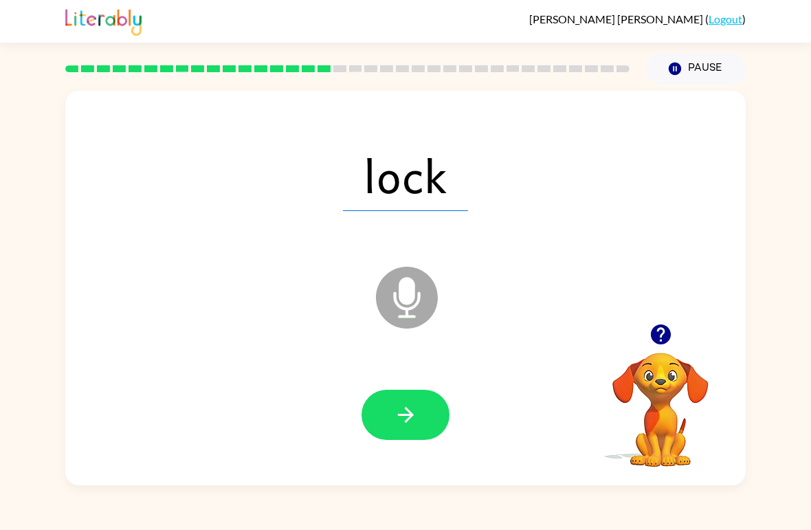
click at [403, 417] on icon "button" at bounding box center [405, 415] width 16 height 16
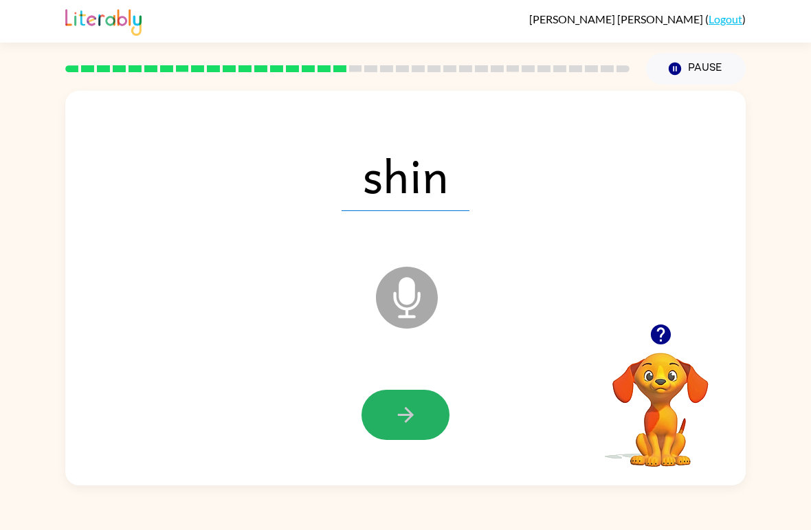
click at [387, 410] on button "button" at bounding box center [406, 415] width 88 height 50
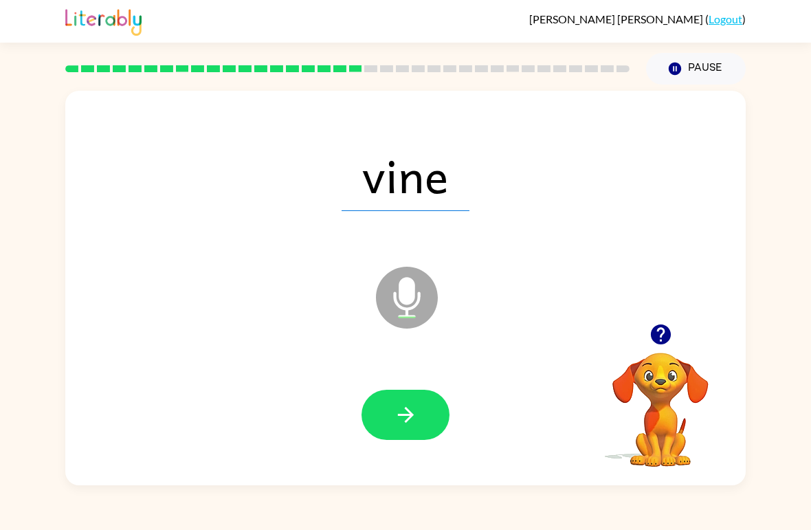
click at [375, 403] on button "button" at bounding box center [406, 415] width 88 height 50
click at [386, 410] on button "button" at bounding box center [406, 415] width 88 height 50
click at [398, 410] on icon "button" at bounding box center [406, 415] width 24 height 24
click at [384, 422] on button "button" at bounding box center [406, 415] width 88 height 50
click at [398, 402] on button "button" at bounding box center [406, 415] width 88 height 50
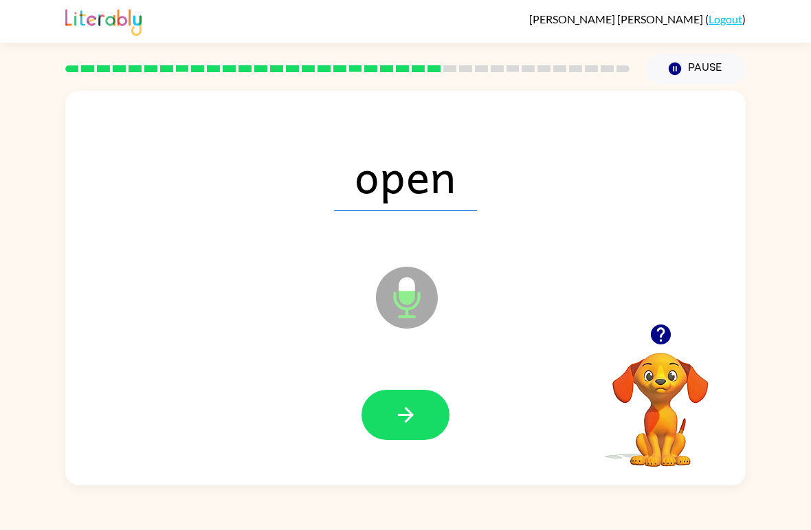
click at [393, 417] on button "button" at bounding box center [406, 415] width 88 height 50
click at [388, 395] on button "button" at bounding box center [406, 415] width 88 height 50
click at [390, 417] on button "button" at bounding box center [406, 415] width 88 height 50
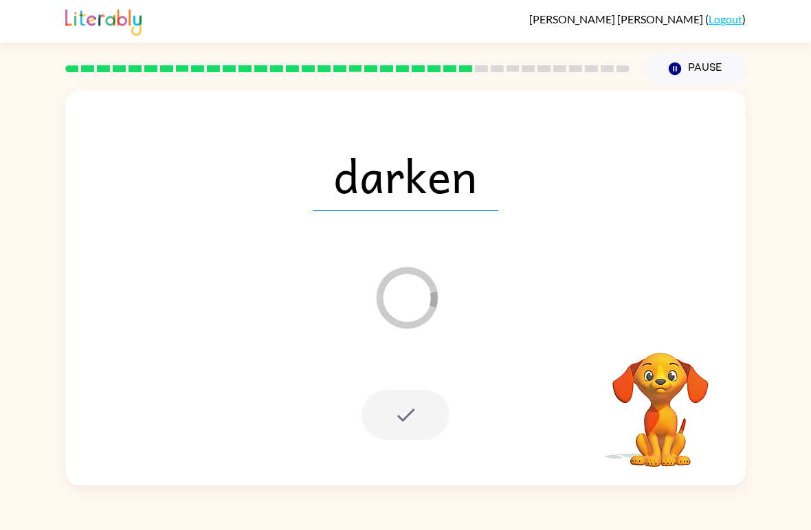
click at [810, 82] on div "[PERSON_NAME] ( Logout ) Pause Pause darken Loader Your response is being sent …" at bounding box center [405, 265] width 811 height 530
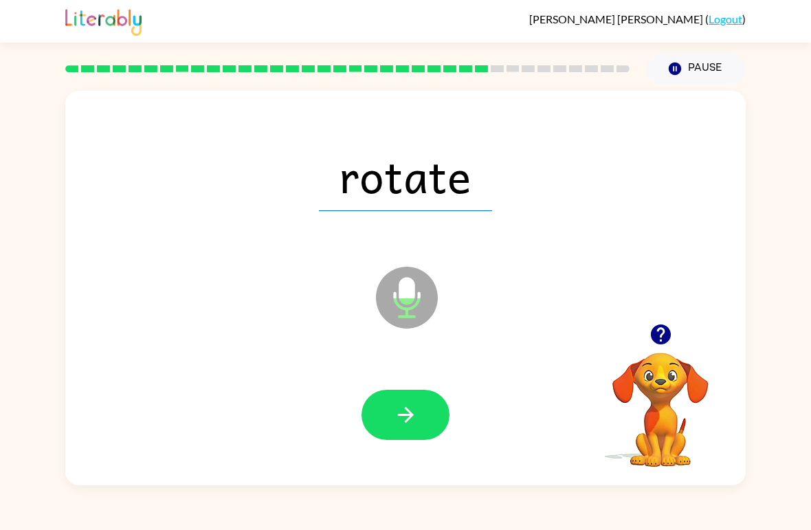
click at [419, 409] on button "button" at bounding box center [406, 415] width 88 height 50
click at [386, 412] on button "button" at bounding box center [406, 415] width 88 height 50
click at [398, 399] on button "button" at bounding box center [406, 415] width 88 height 50
click at [390, 416] on button "button" at bounding box center [406, 415] width 88 height 50
click at [383, 404] on button "button" at bounding box center [406, 415] width 88 height 50
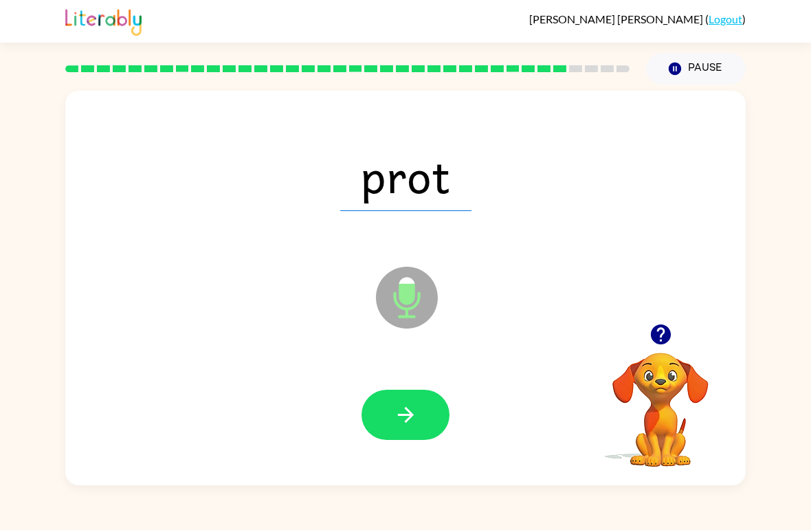
click at [407, 421] on icon "button" at bounding box center [405, 415] width 16 height 16
click at [394, 408] on icon "button" at bounding box center [406, 415] width 24 height 24
click at [394, 412] on icon "button" at bounding box center [406, 415] width 24 height 24
click at [408, 420] on icon "button" at bounding box center [405, 415] width 16 height 16
